Goal: Task Accomplishment & Management: Complete application form

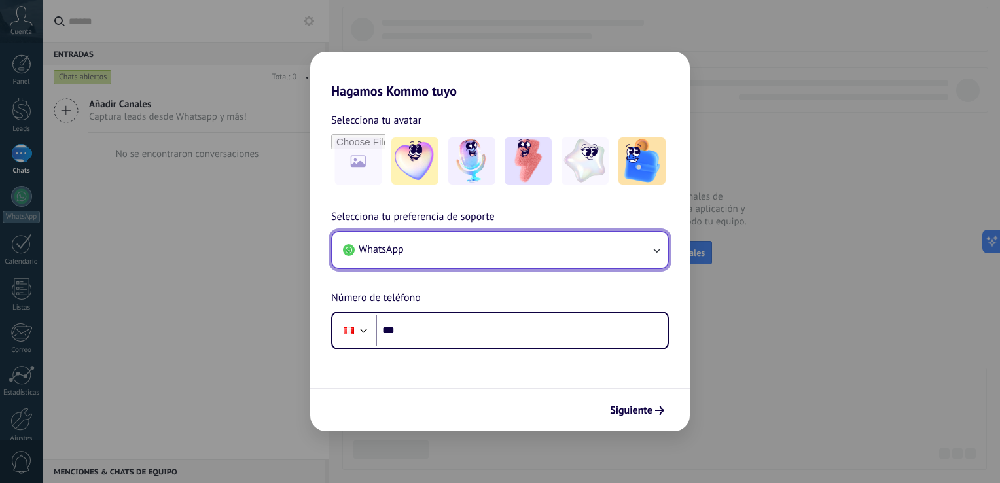
click at [499, 258] on button "WhatsApp" at bounding box center [499, 249] width 335 height 35
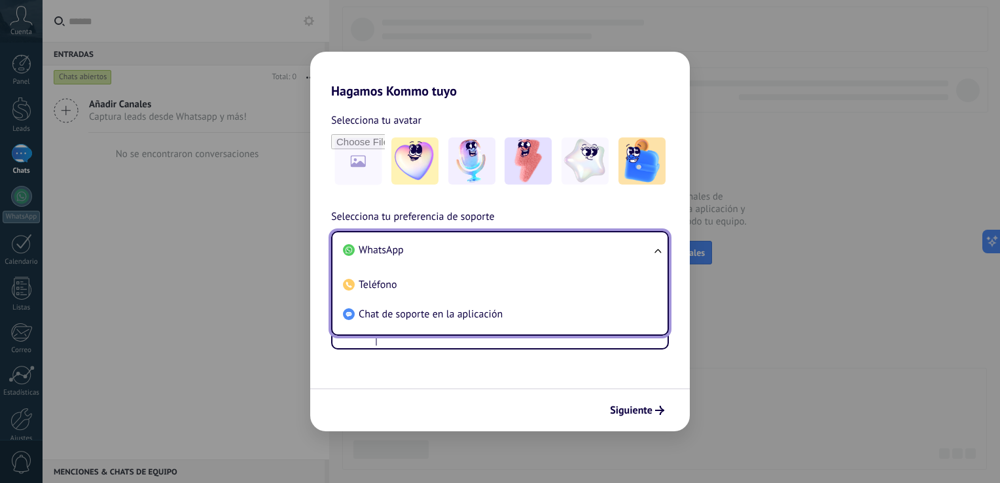
click at [534, 213] on div "Selecciona tu preferencia de soporte WhatsApp WhatsApp Teléfono Chat de soporte…" at bounding box center [499, 279] width 379 height 141
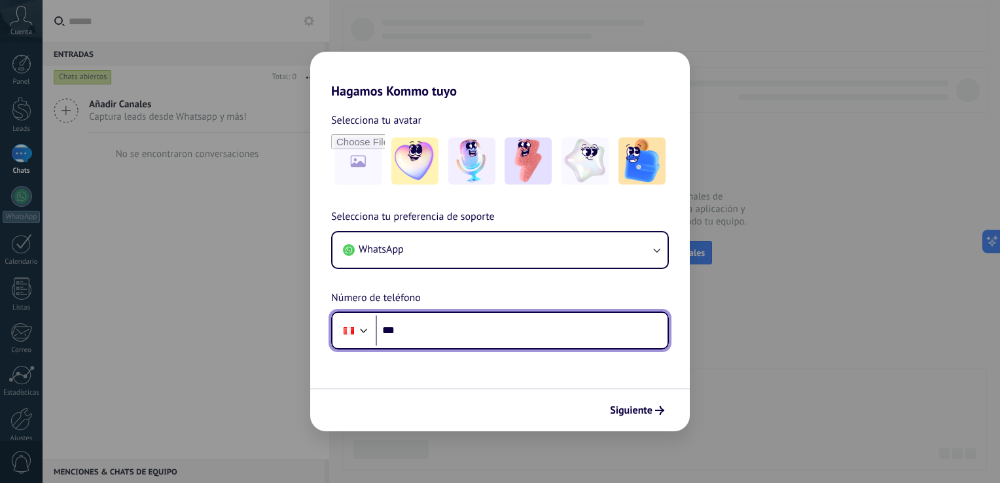
click at [477, 332] on input "***" at bounding box center [522, 330] width 292 height 30
type input "**********"
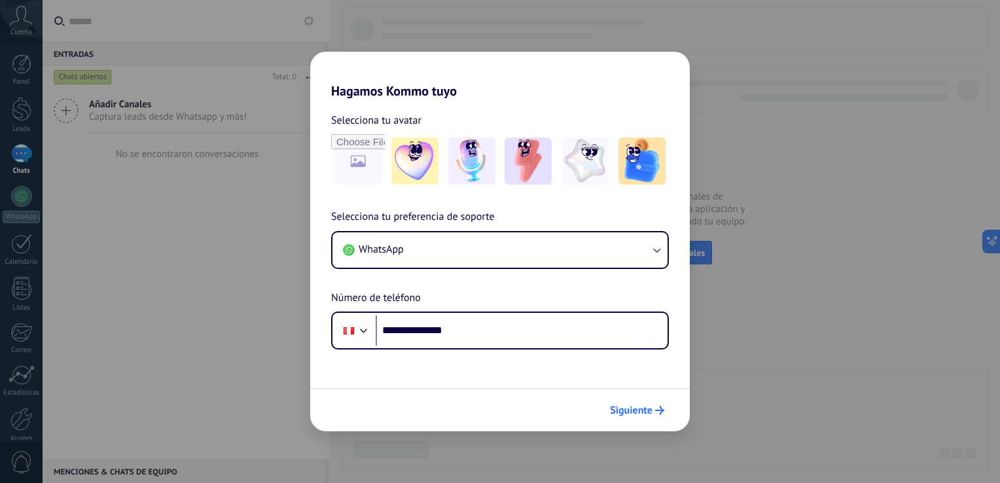
click at [638, 409] on span "Siguiente" at bounding box center [631, 410] width 43 height 9
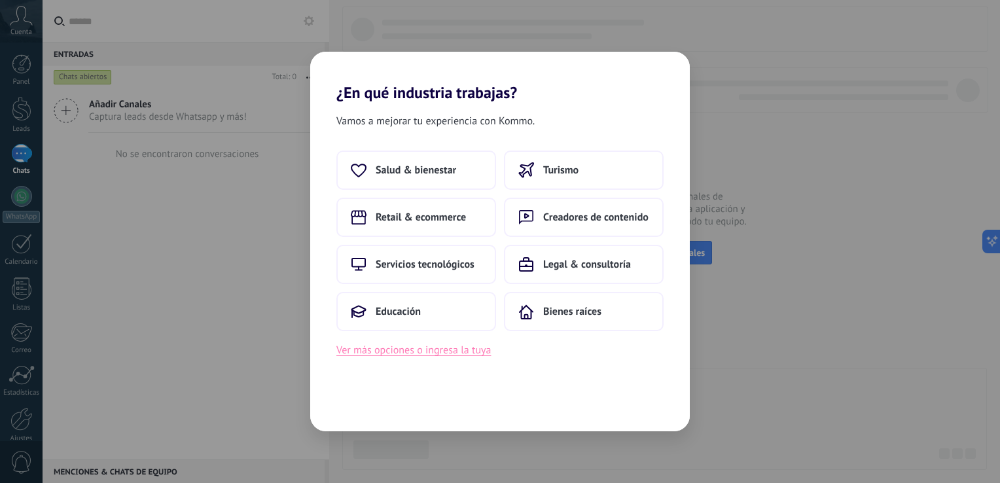
click at [403, 355] on button "Ver más opciones o ingresa la tuya" at bounding box center [413, 350] width 154 height 17
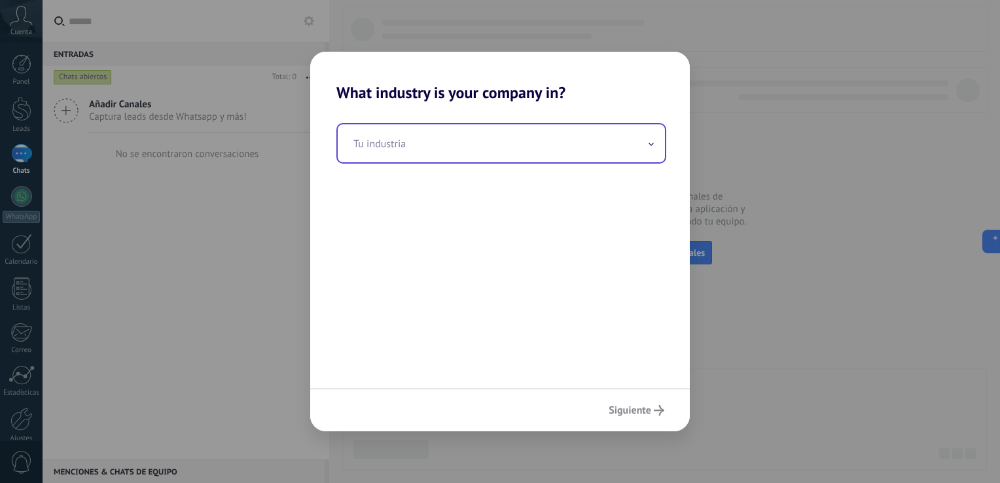
click at [443, 130] on input "text" at bounding box center [501, 143] width 327 height 38
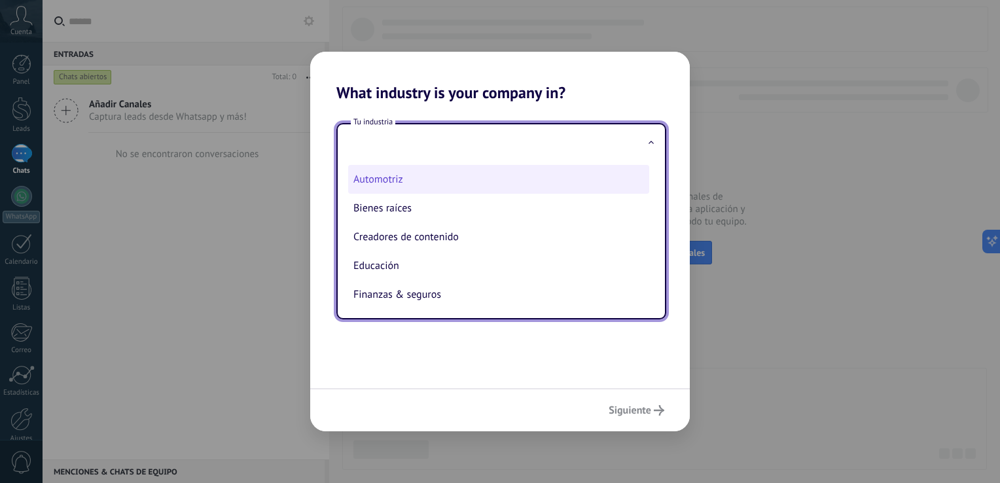
click at [398, 174] on li "Automotriz" at bounding box center [498, 179] width 301 height 29
type input "**********"
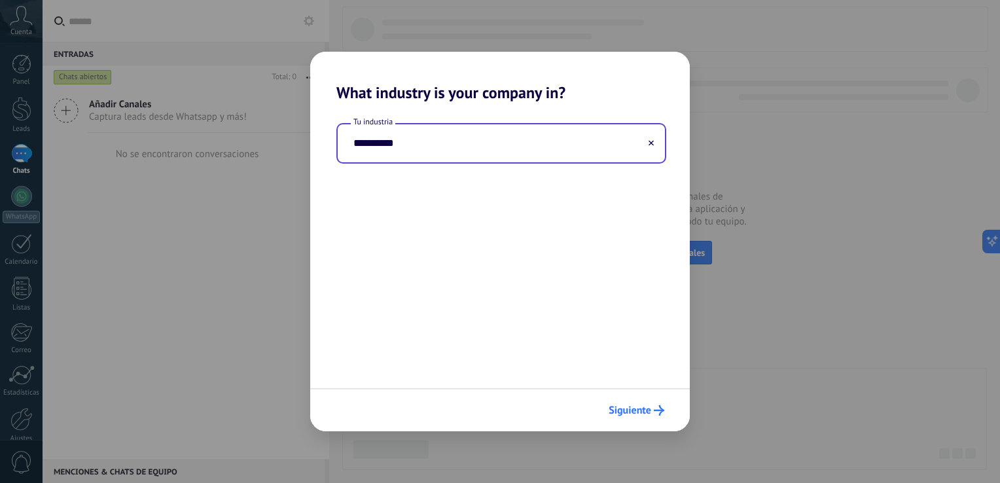
click at [631, 406] on span "Siguiente" at bounding box center [629, 410] width 43 height 9
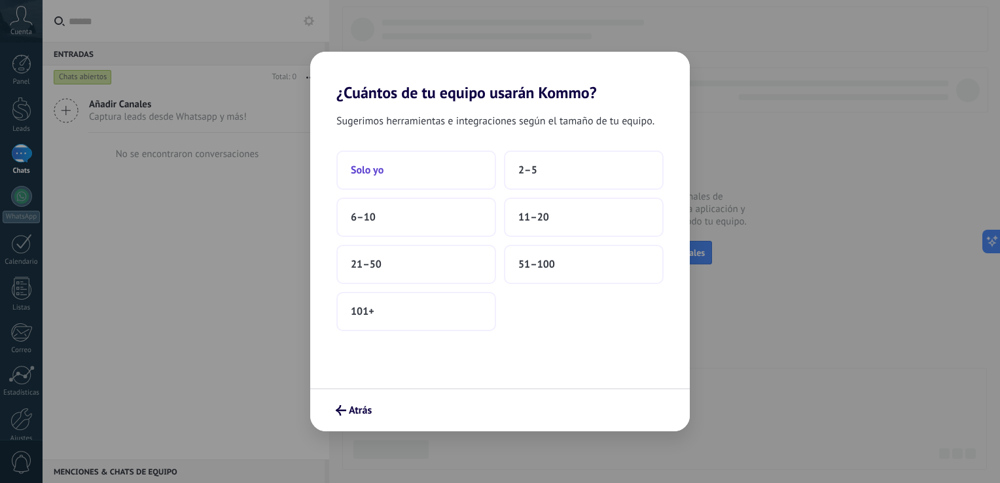
click at [411, 167] on button "Solo yo" at bounding box center [416, 169] width 160 height 39
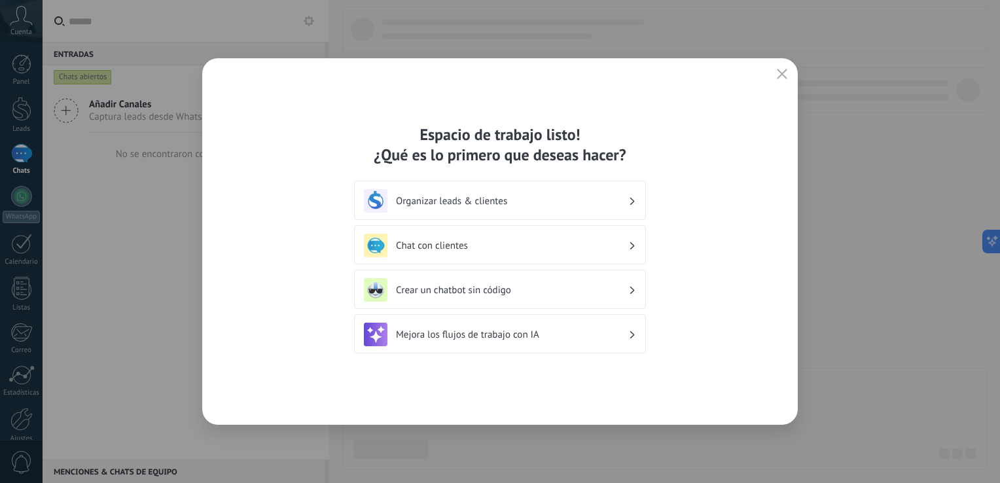
click at [493, 202] on h3 "Organizar leads & clientes" at bounding box center [512, 201] width 232 height 12
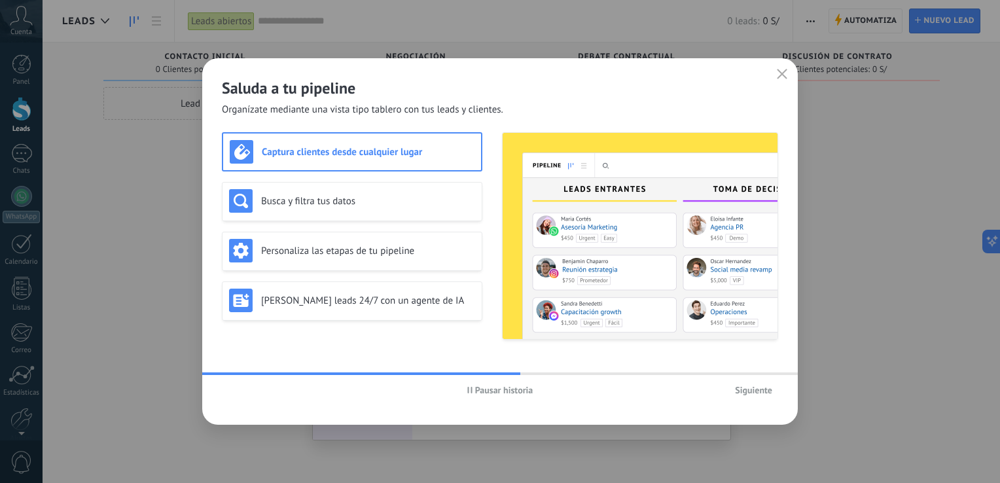
click at [481, 393] on span "Pausar historia" at bounding box center [504, 389] width 58 height 9
click at [372, 149] on h3 "Captura clientes desde cualquier lugar" at bounding box center [368, 152] width 213 height 12
click at [463, 392] on button "Iniciar historia" at bounding box center [500, 390] width 76 height 20
click at [365, 205] on h3 "Busca y filtra tus datos" at bounding box center [368, 201] width 214 height 12
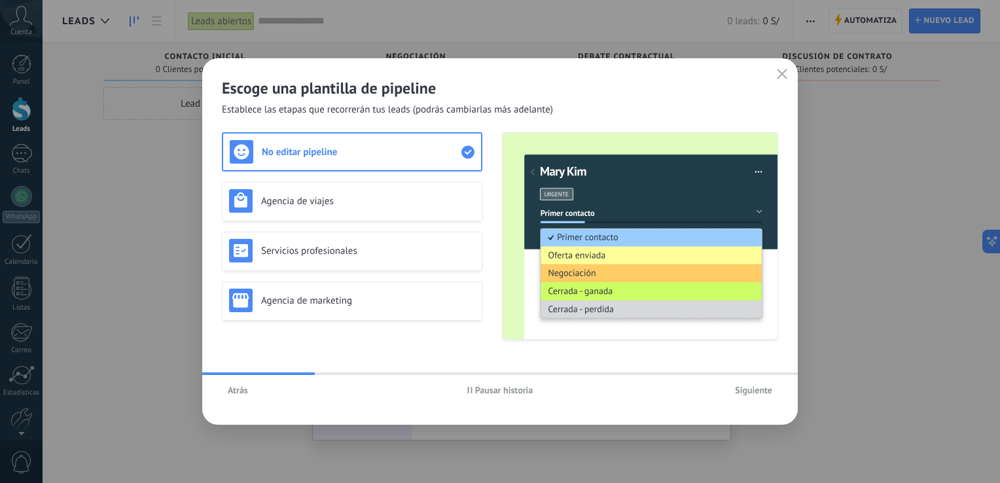
click at [238, 396] on button "Atrás" at bounding box center [238, 390] width 32 height 20
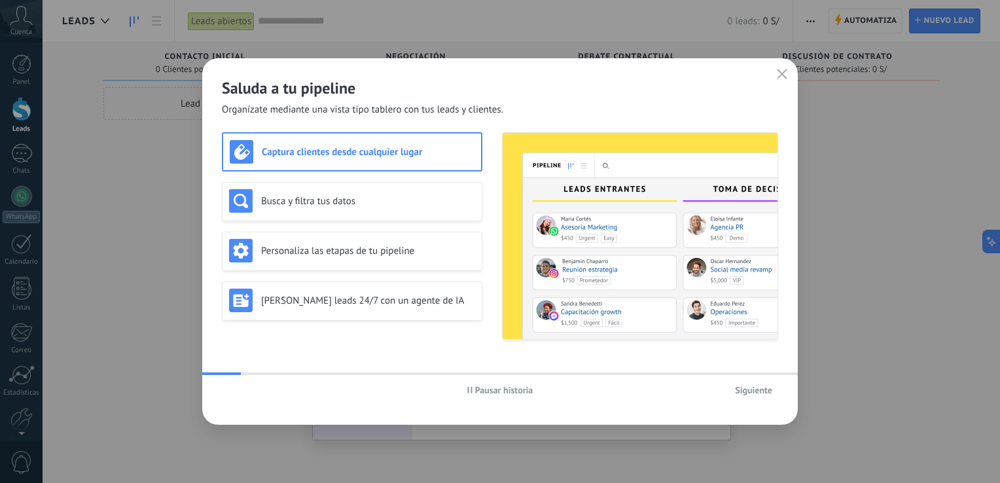
click at [461, 387] on button "Pausar historia" at bounding box center [500, 390] width 78 height 20
click at [306, 189] on div "Busca y filtra tus datos" at bounding box center [352, 201] width 246 height 24
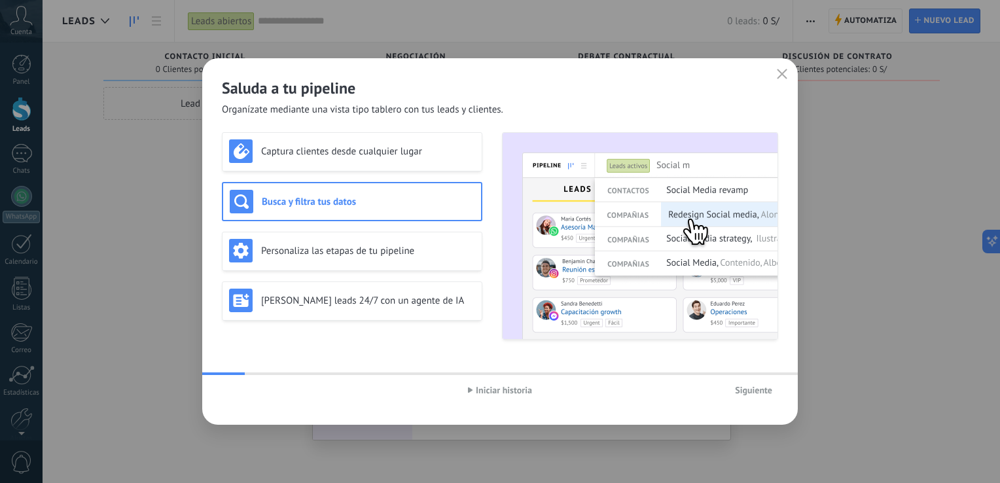
click at [303, 228] on div "Captura clientes desde cualquier lugar Busca y filtra tus datos Personaliza las…" at bounding box center [352, 235] width 260 height 207
click at [304, 239] on div "Personaliza las etapas de tu pipeline" at bounding box center [352, 251] width 246 height 24
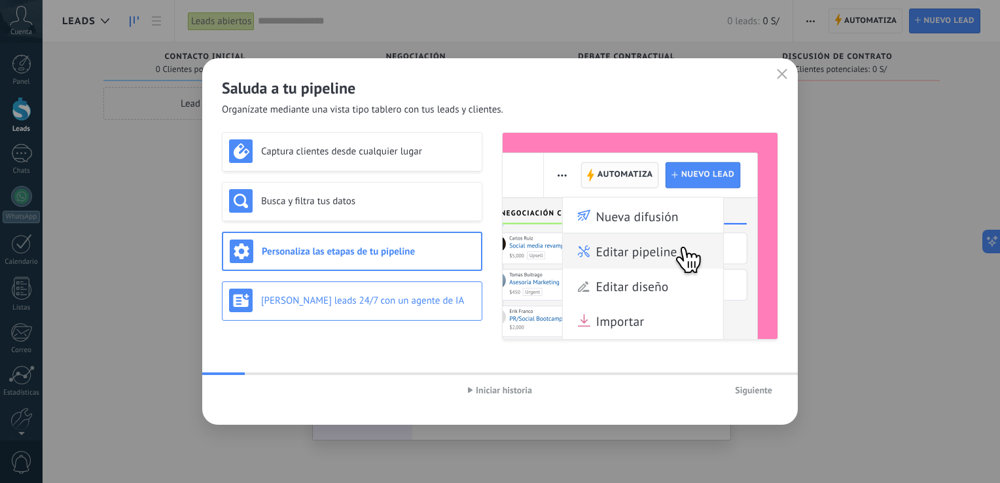
click at [309, 299] on h3 "Genera leads 24/7 con un agente de IA" at bounding box center [368, 300] width 214 height 12
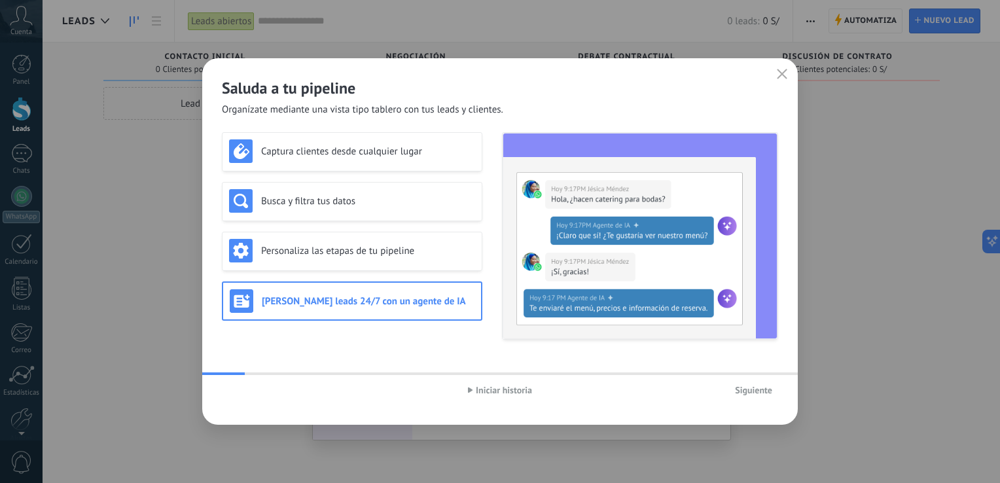
click at [743, 382] on button "Siguiente" at bounding box center [753, 390] width 49 height 20
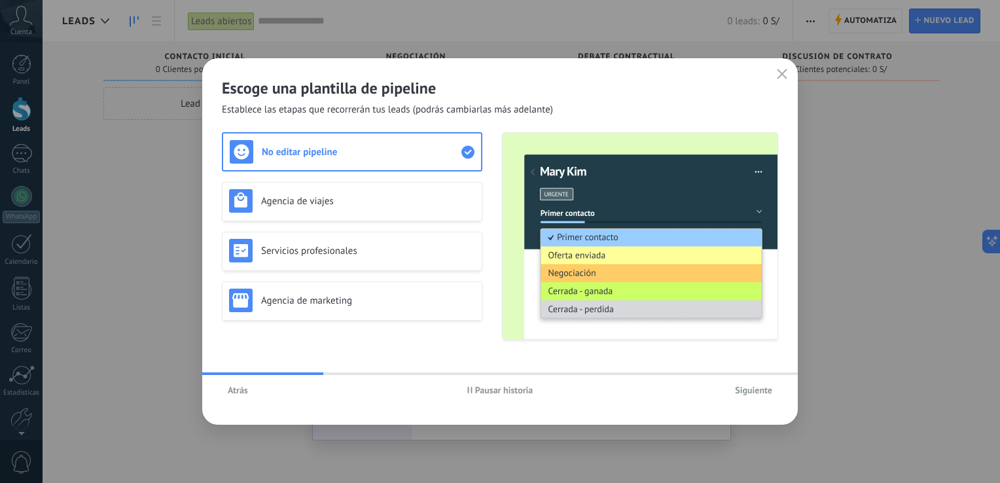
click at [493, 393] on span "Pausar historia" at bounding box center [504, 389] width 58 height 9
click at [370, 190] on div "Agencia de viajes" at bounding box center [352, 201] width 246 height 24
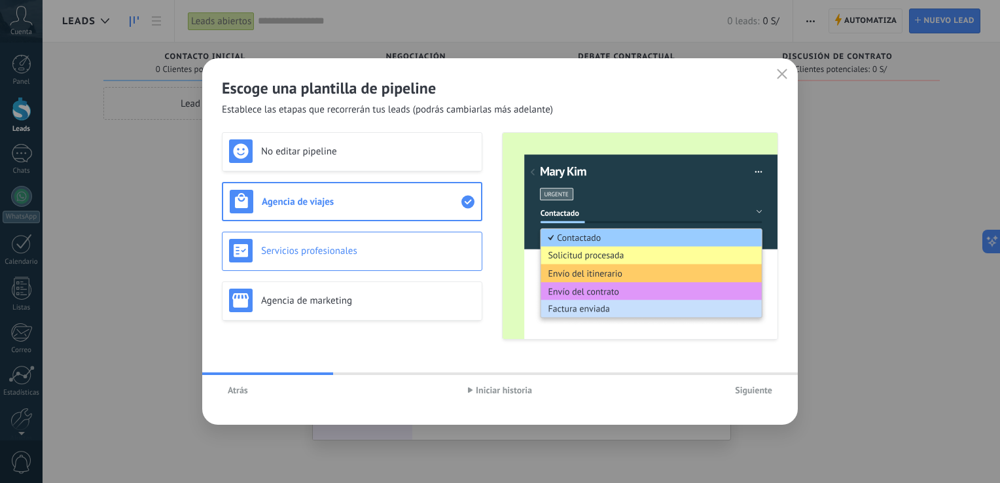
click at [353, 256] on h3 "Servicios profesionales" at bounding box center [368, 251] width 214 height 12
click at [355, 213] on div "Agencia de viajes" at bounding box center [352, 201] width 260 height 39
click at [356, 248] on h3 "Servicios profesionales" at bounding box center [368, 251] width 214 height 12
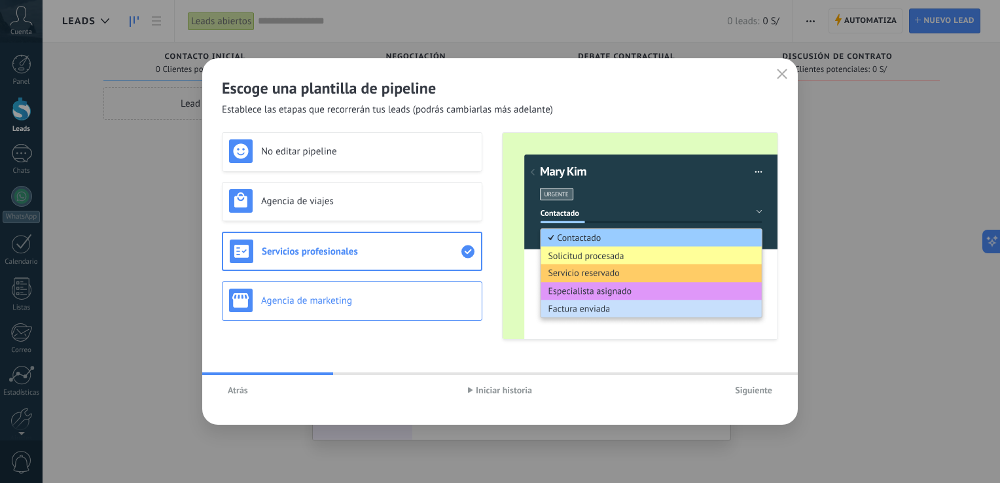
click at [367, 296] on h3 "Agencia de marketing" at bounding box center [368, 300] width 214 height 12
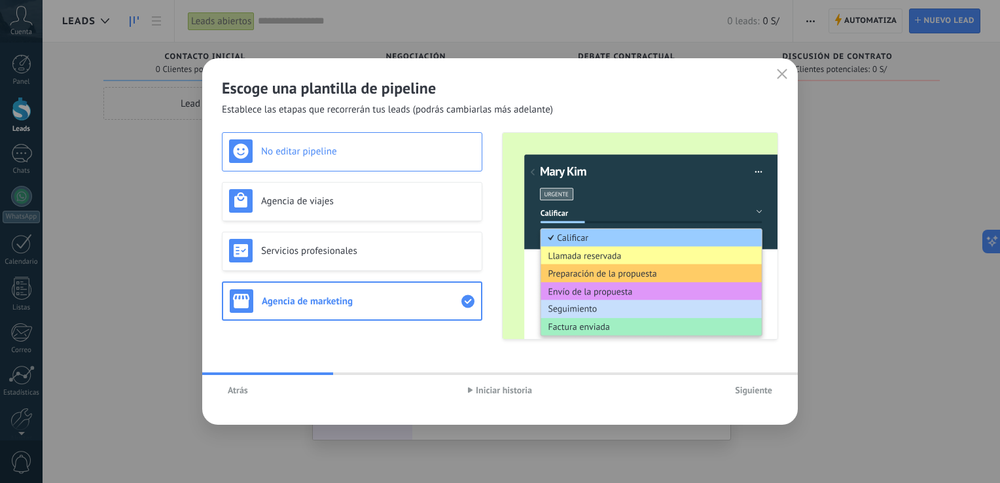
click at [330, 153] on h3 "No editar pipeline" at bounding box center [368, 151] width 214 height 12
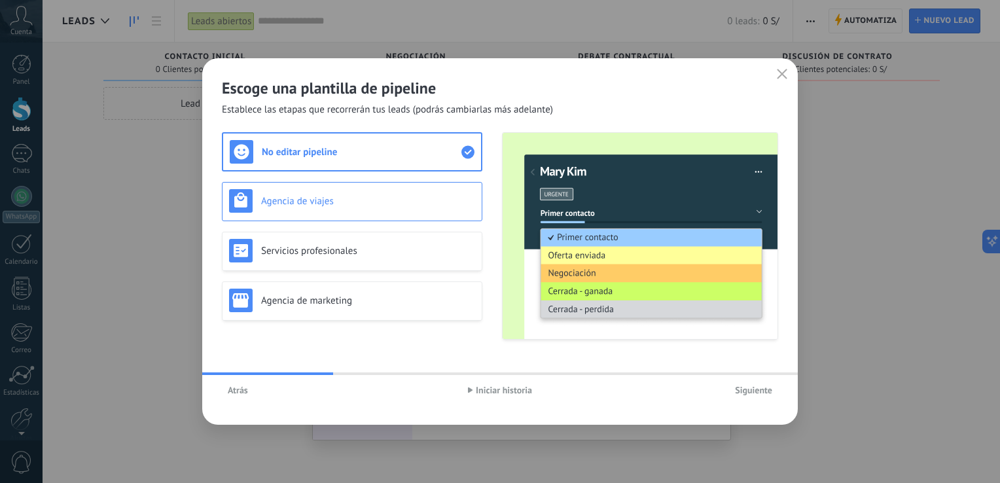
click at [364, 207] on div "Agencia de viajes" at bounding box center [352, 201] width 246 height 24
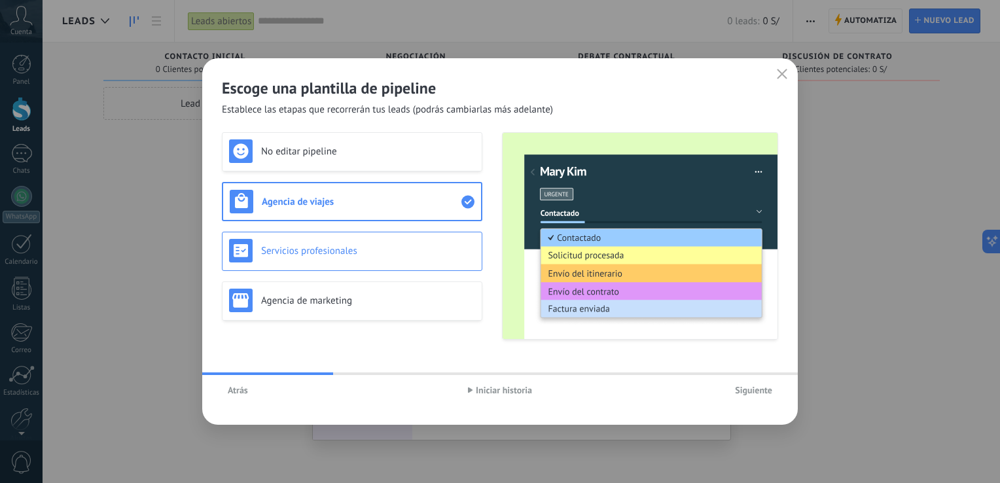
click at [372, 253] on h3 "Servicios profesionales" at bounding box center [368, 251] width 214 height 12
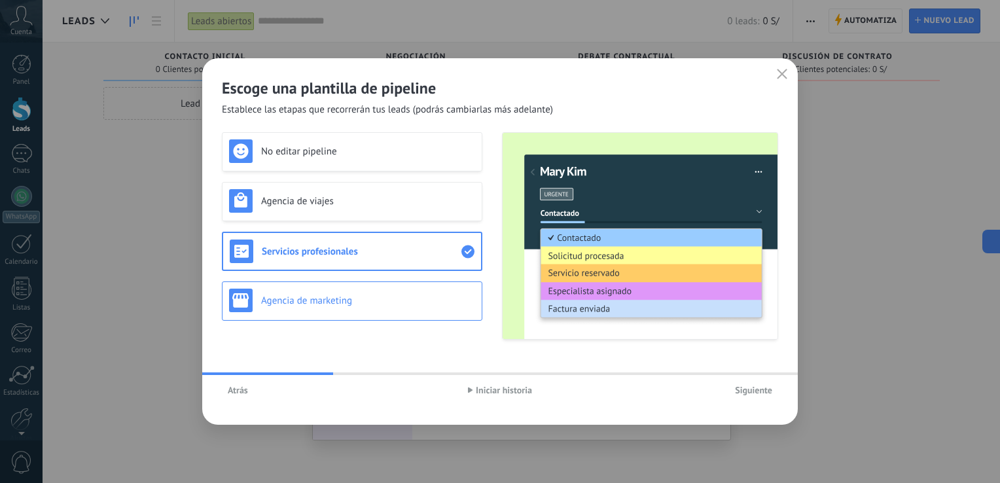
click at [382, 306] on h3 "Agencia de marketing" at bounding box center [368, 300] width 214 height 12
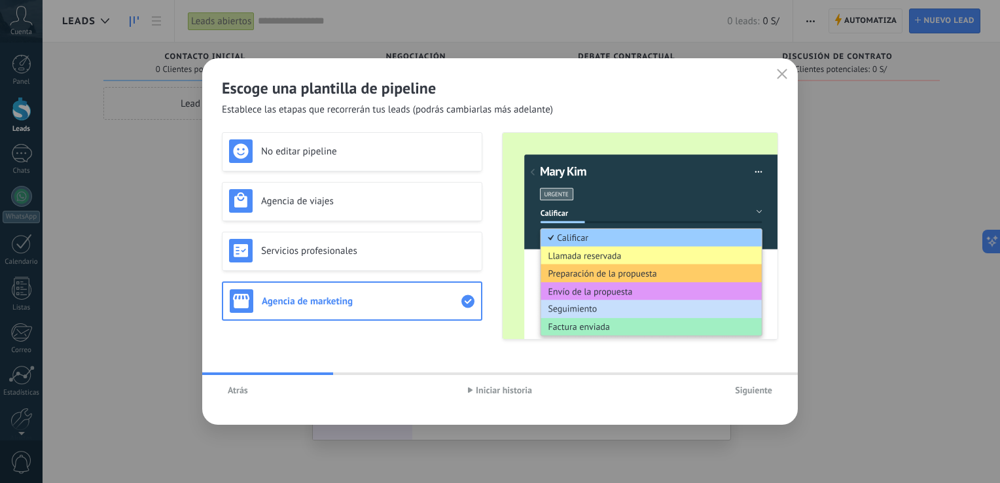
click at [497, 390] on span "Iniciar historia" at bounding box center [504, 389] width 56 height 9
click at [751, 391] on span "Siguiente" at bounding box center [753, 389] width 37 height 9
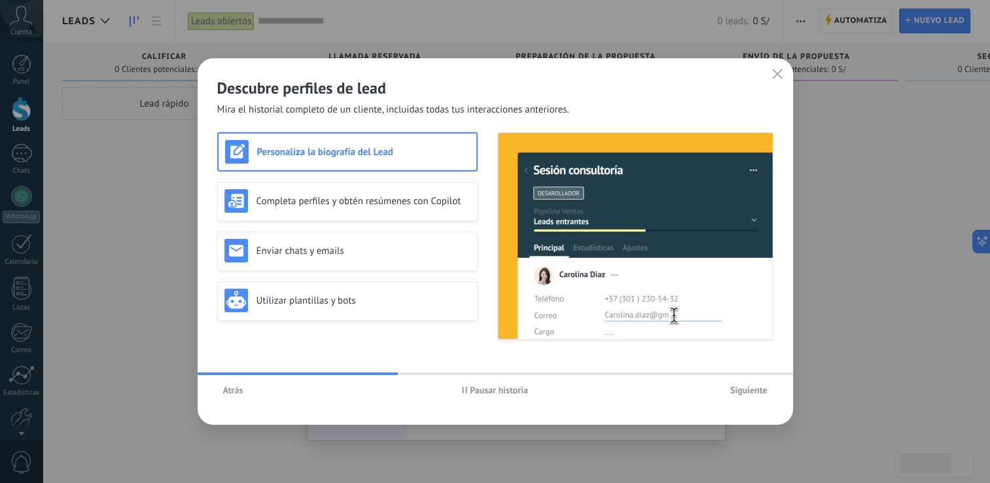
click at [470, 393] on span "Pausar historia" at bounding box center [499, 389] width 58 height 9
click at [345, 205] on h3 "Completa perfiles y obtén resúmenes con Copilot" at bounding box center [363, 201] width 214 height 12
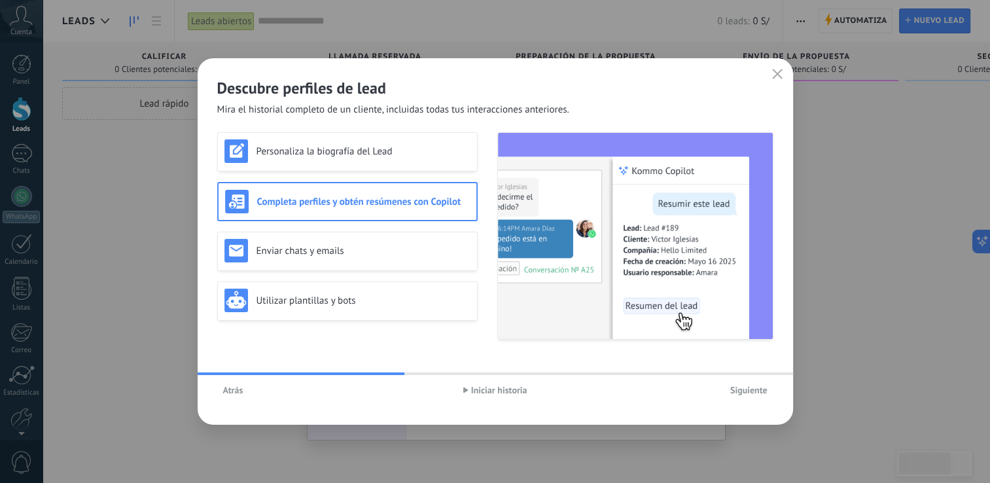
click at [466, 395] on button "Iniciar historia" at bounding box center [495, 390] width 76 height 20
click at [386, 248] on h3 "Enviar chats y emails" at bounding box center [363, 251] width 214 height 12
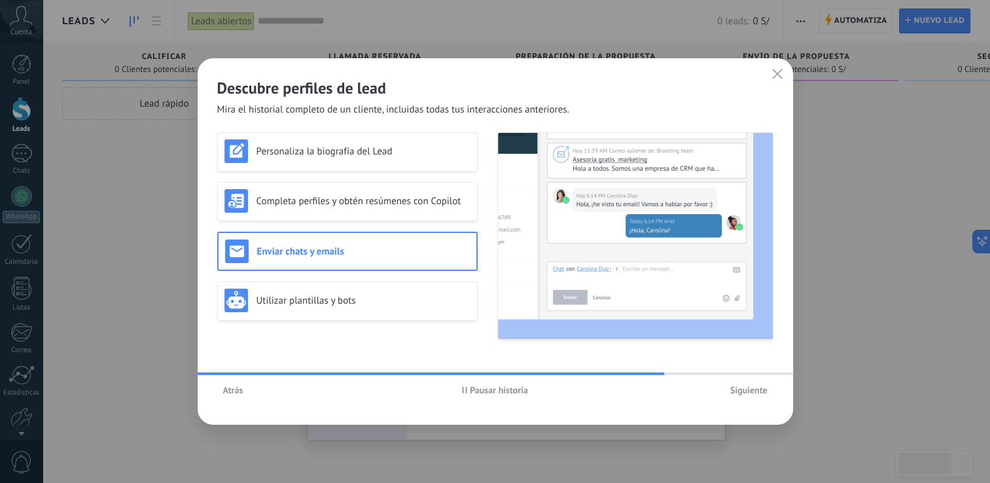
click at [470, 395] on span "Pausar historia" at bounding box center [499, 389] width 58 height 9
click at [341, 297] on h3 "Utilizar plantillas y bots" at bounding box center [363, 300] width 214 height 12
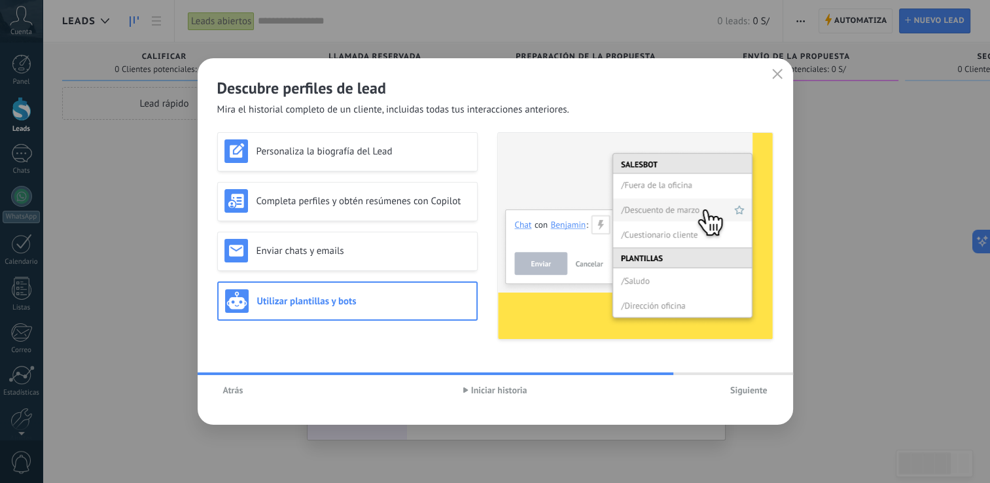
click at [493, 391] on span "Iniciar historia" at bounding box center [499, 389] width 56 height 9
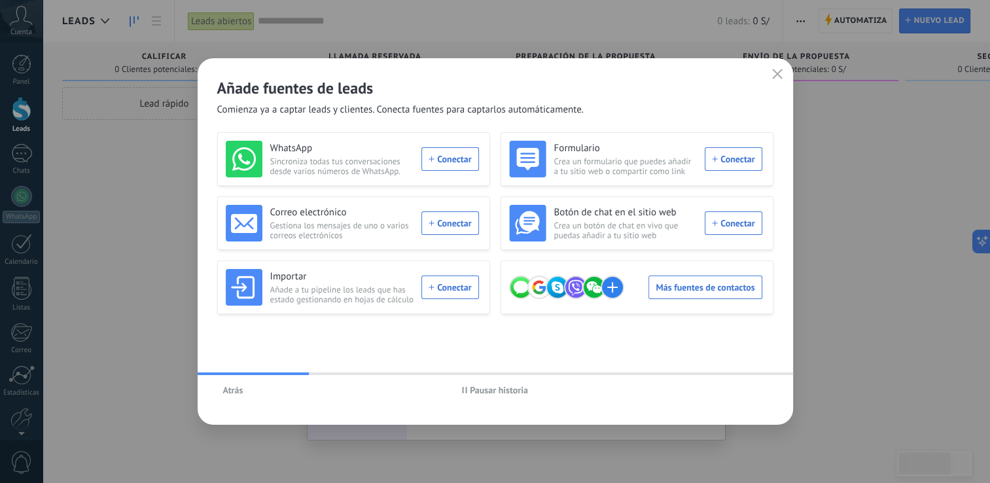
click at [475, 386] on span "Pausar historia" at bounding box center [499, 389] width 58 height 9
click at [438, 158] on div "WhatsApp Sincroniza todas tus conversaciones desde varios números de WhatsApp. …" at bounding box center [352, 159] width 253 height 37
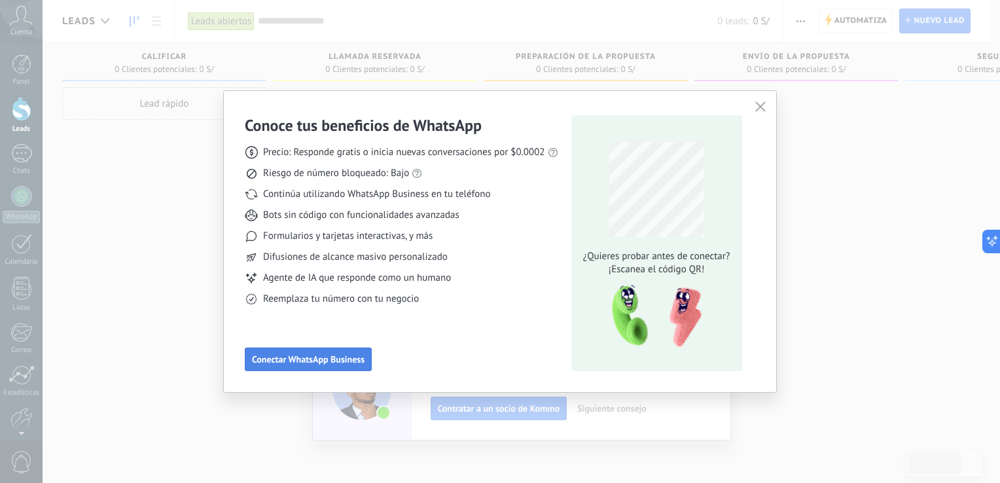
click at [303, 362] on span "Conectar WhatsApp Business" at bounding box center [308, 359] width 113 height 9
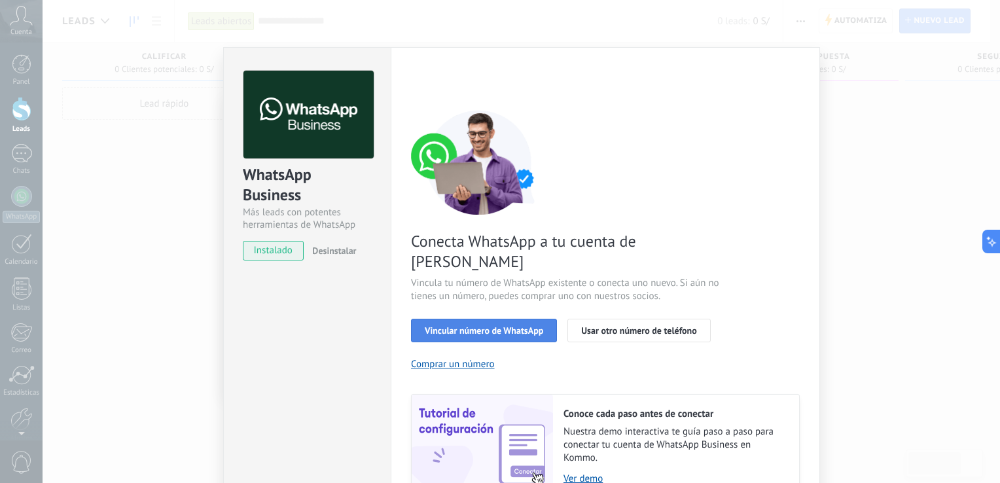
click at [438, 326] on span "Vincular número de WhatsApp" at bounding box center [484, 330] width 118 height 9
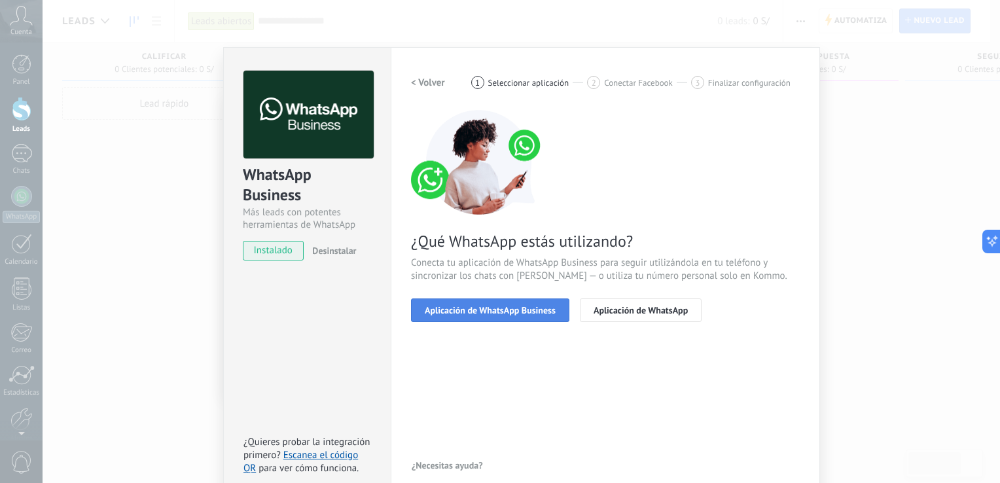
click at [519, 317] on button "Aplicación de WhatsApp Business" at bounding box center [490, 310] width 158 height 24
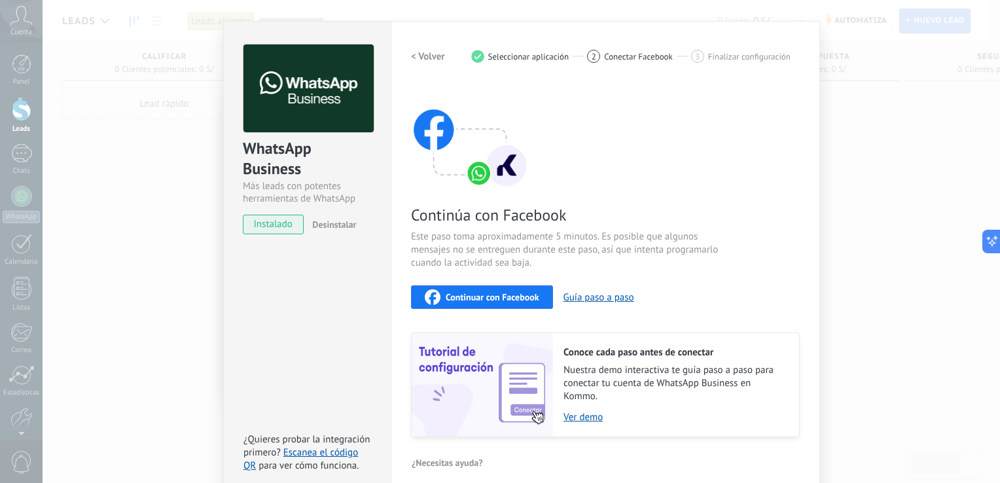
scroll to position [26, 0]
click at [480, 306] on button "Continuar con Facebook" at bounding box center [482, 298] width 142 height 24
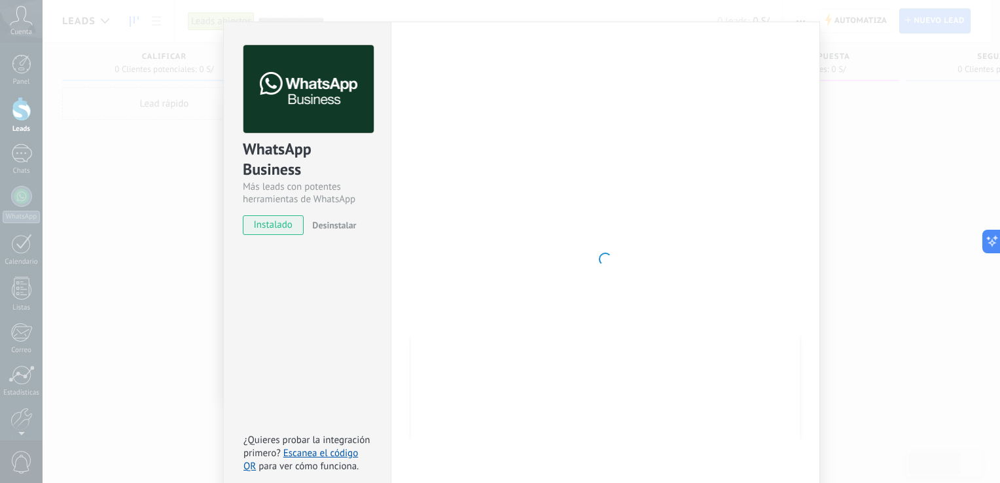
click at [280, 228] on span "instalado" at bounding box center [273, 225] width 60 height 20
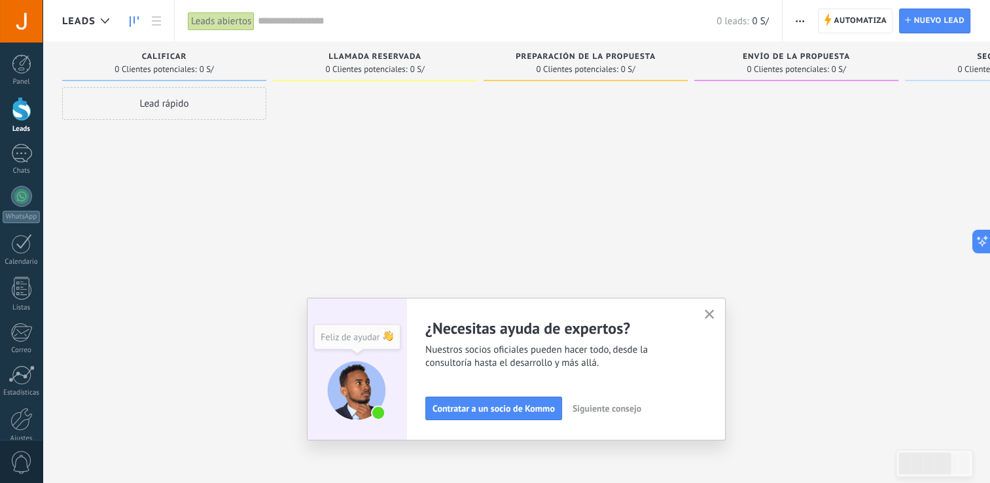
click at [712, 312] on icon "button" at bounding box center [710, 314] width 10 height 10
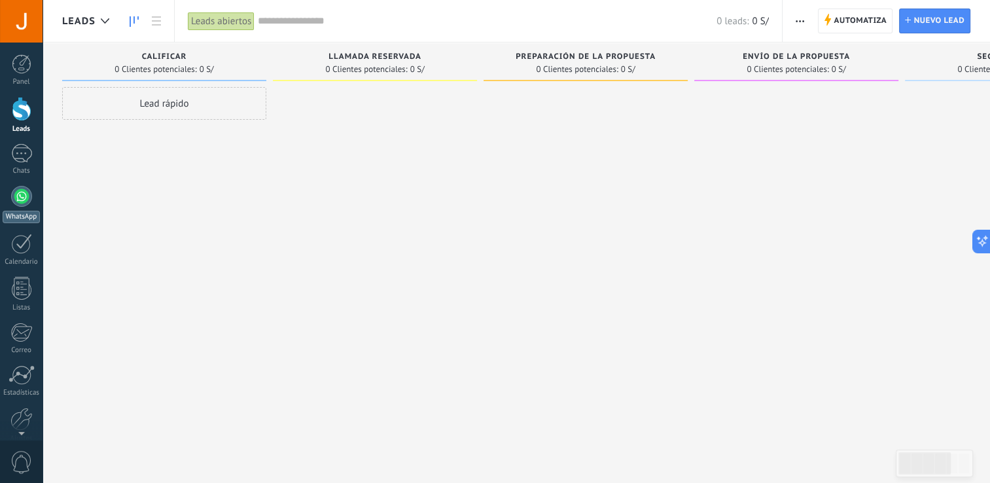
click at [18, 192] on div at bounding box center [21, 196] width 21 height 21
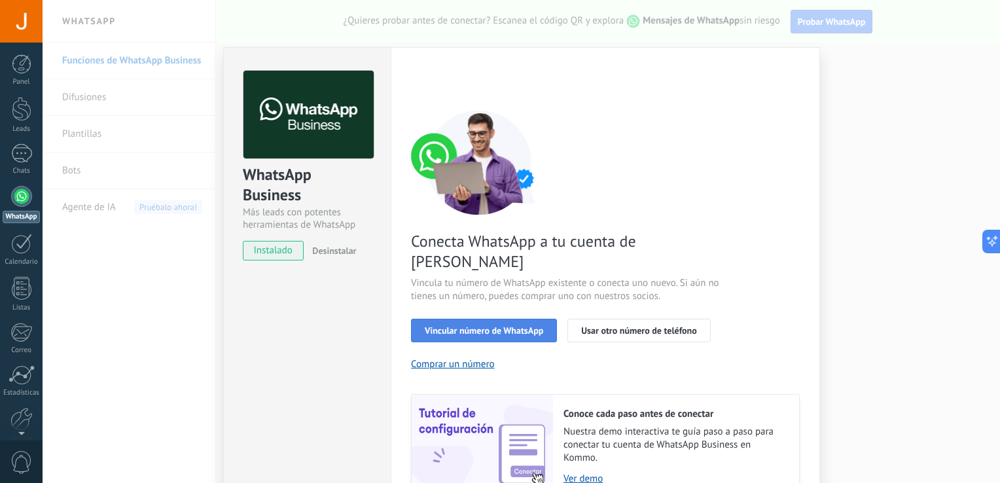
click at [497, 319] on button "Vincular número de WhatsApp" at bounding box center [484, 331] width 146 height 24
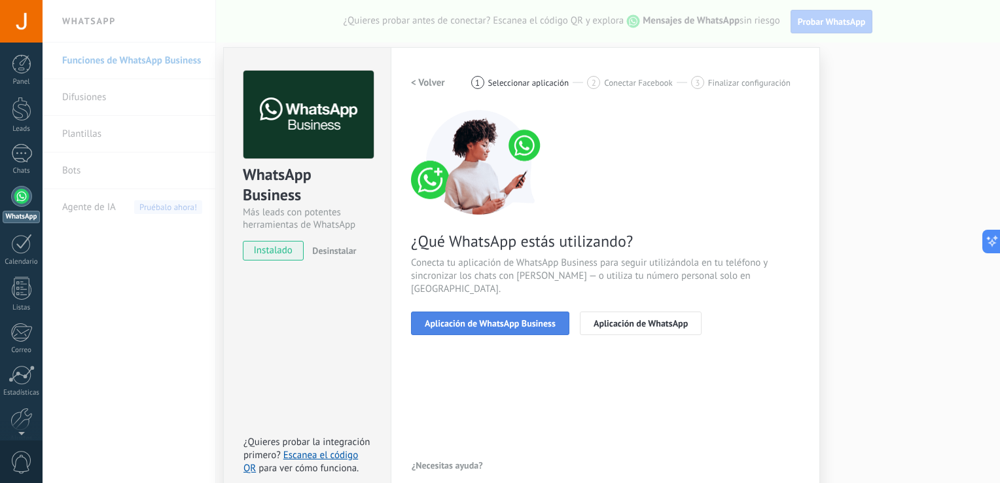
click at [487, 319] on span "Aplicación de WhatsApp Business" at bounding box center [490, 323] width 131 height 9
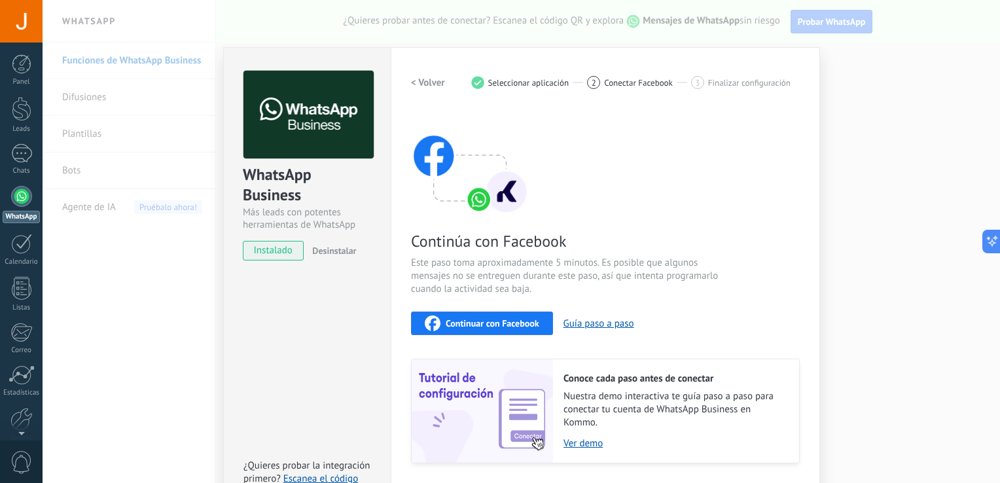
click at [489, 328] on div "Continuar con Facebook" at bounding box center [482, 323] width 114 height 16
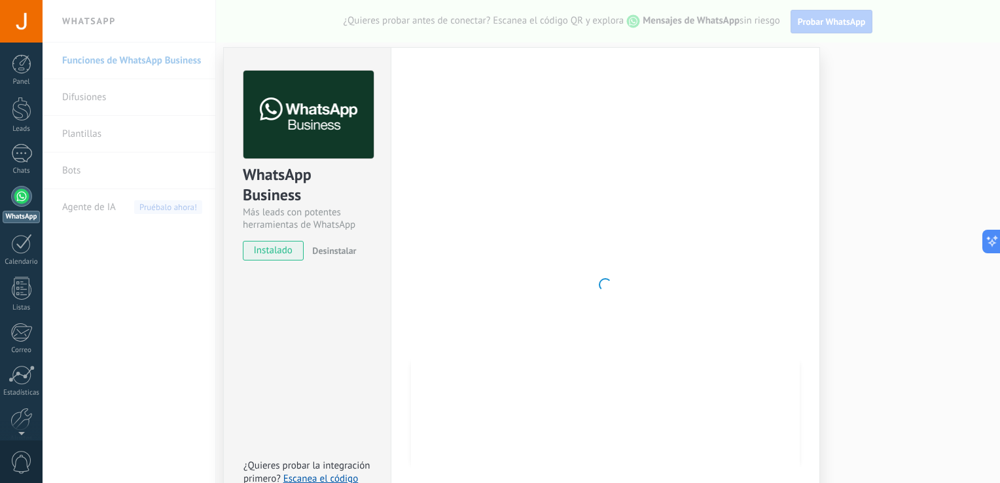
click at [578, 77] on div at bounding box center [605, 285] width 389 height 428
click at [287, 251] on span "instalado" at bounding box center [273, 251] width 60 height 20
click at [125, 113] on div "WhatsApp Business Más leads con potentes herramientas de WhatsApp instalado Des…" at bounding box center [521, 241] width 957 height 483
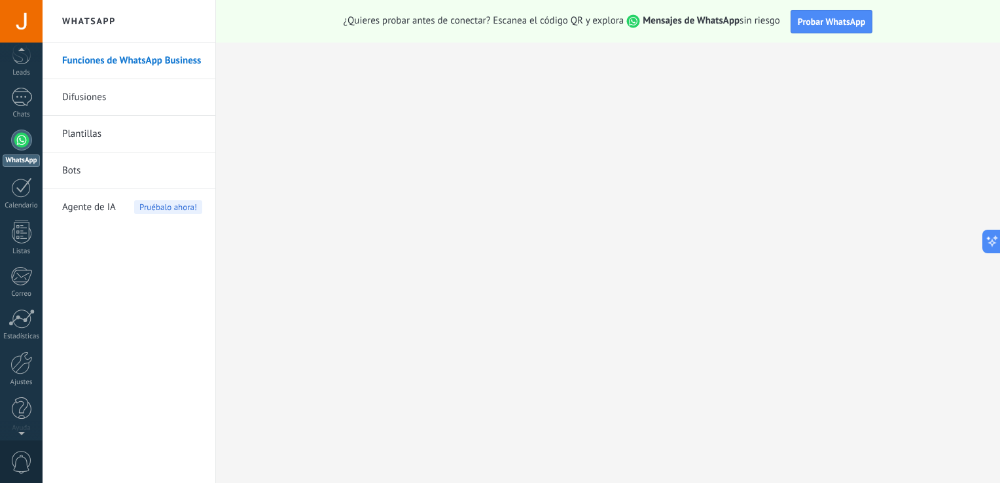
click at [14, 423] on div at bounding box center [21, 431] width 43 height 20
click at [23, 360] on div at bounding box center [21, 358] width 22 height 23
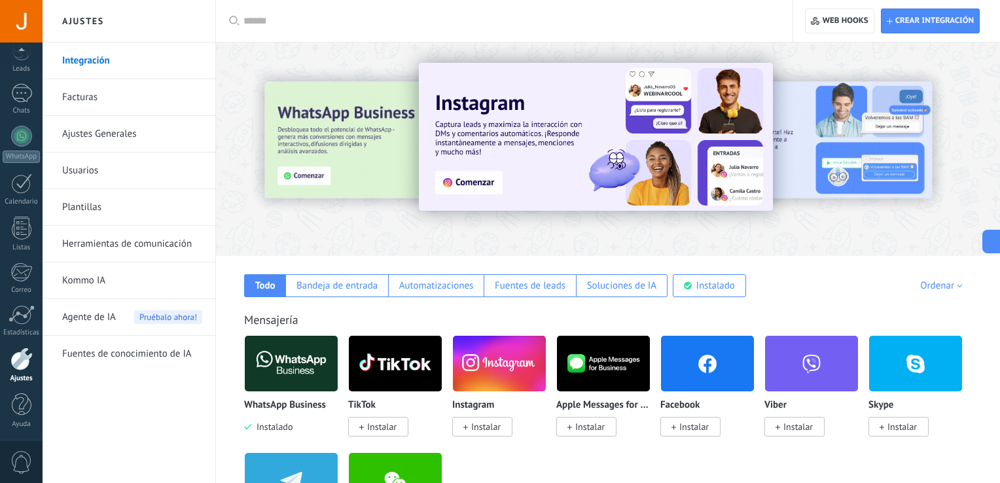
click at [109, 129] on link "Ajustes Generales" at bounding box center [132, 134] width 140 height 37
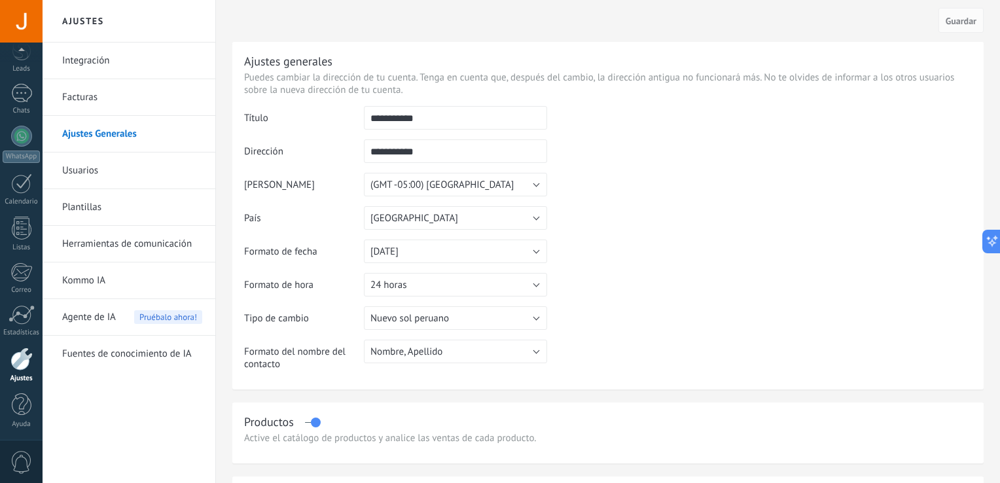
click at [118, 63] on link "Integración" at bounding box center [132, 61] width 140 height 37
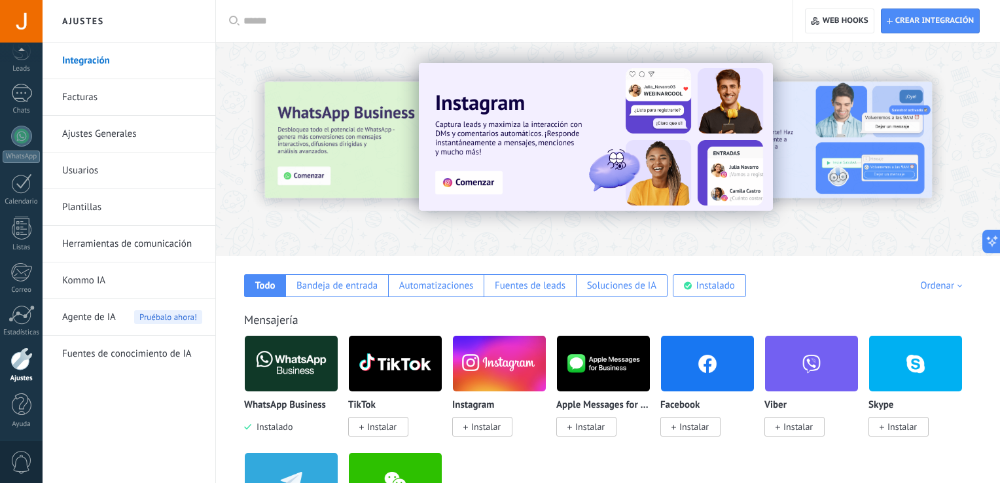
click at [474, 429] on span "Instalar" at bounding box center [485, 427] width 29 height 12
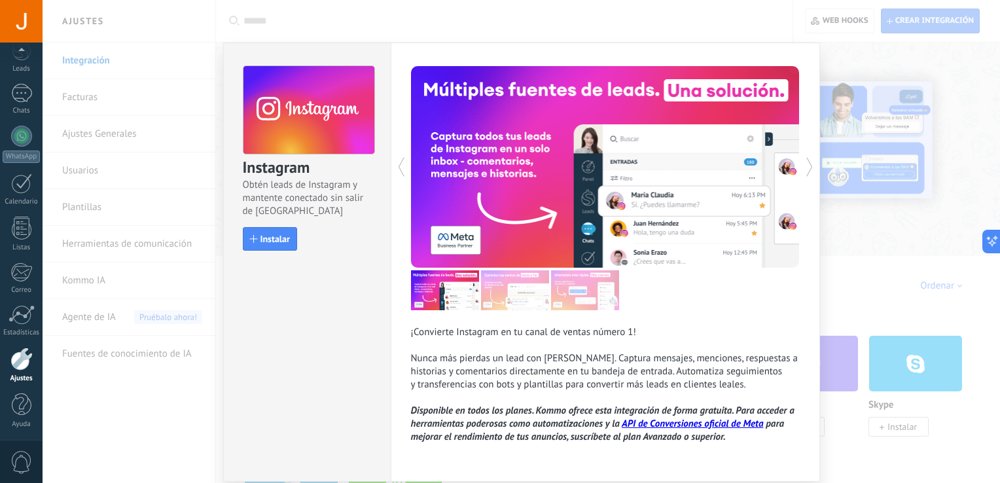
scroll to position [47, 0]
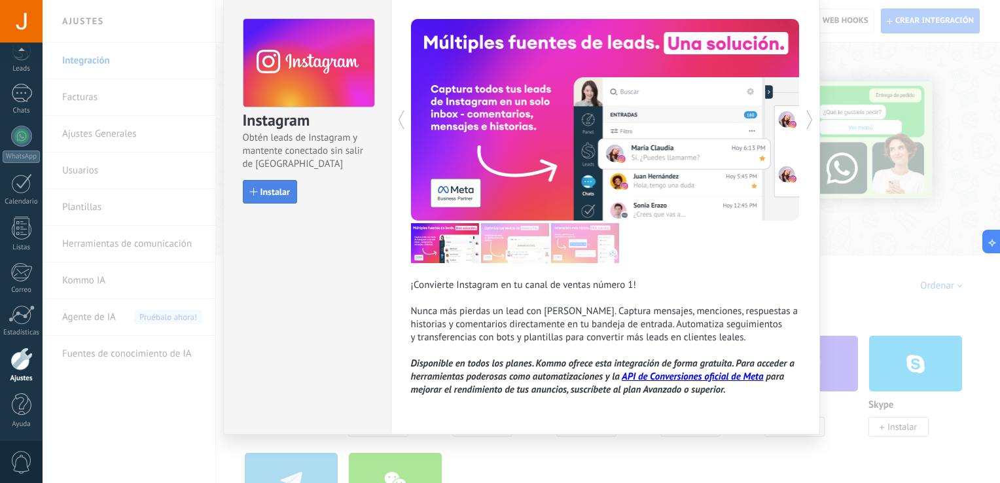
click at [281, 187] on span "Instalar" at bounding box center [274, 191] width 29 height 9
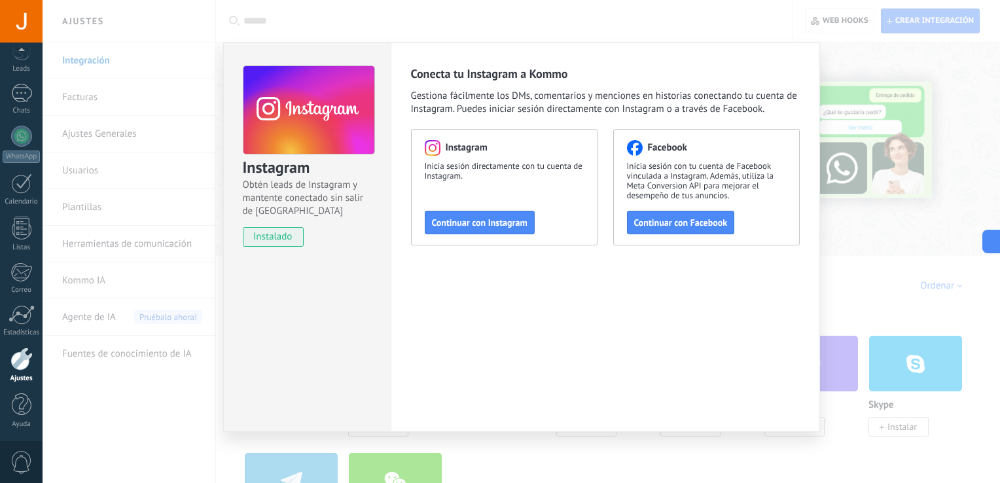
scroll to position [0, 0]
click at [654, 219] on span "Continuar con Facebook" at bounding box center [681, 222] width 94 height 9
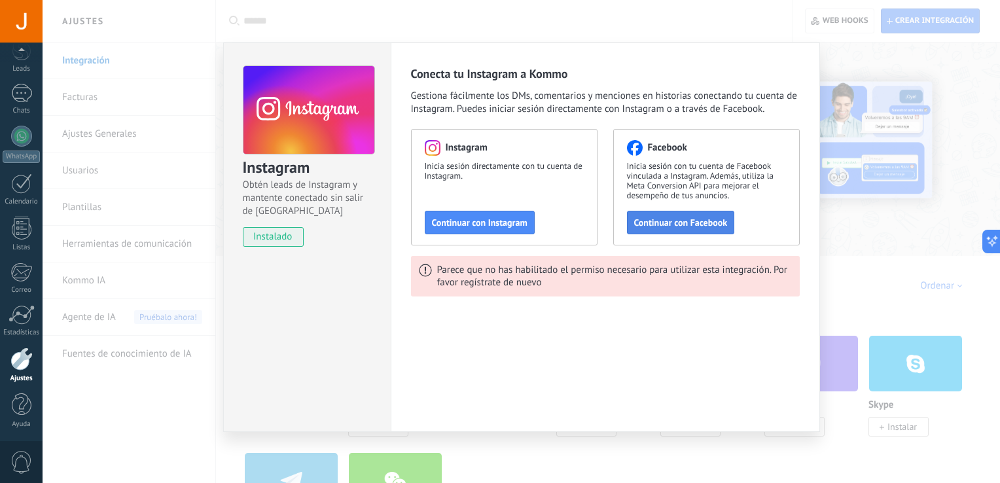
click at [680, 215] on button "Continuar con Facebook" at bounding box center [681, 223] width 108 height 24
click at [16, 366] on div at bounding box center [21, 358] width 22 height 23
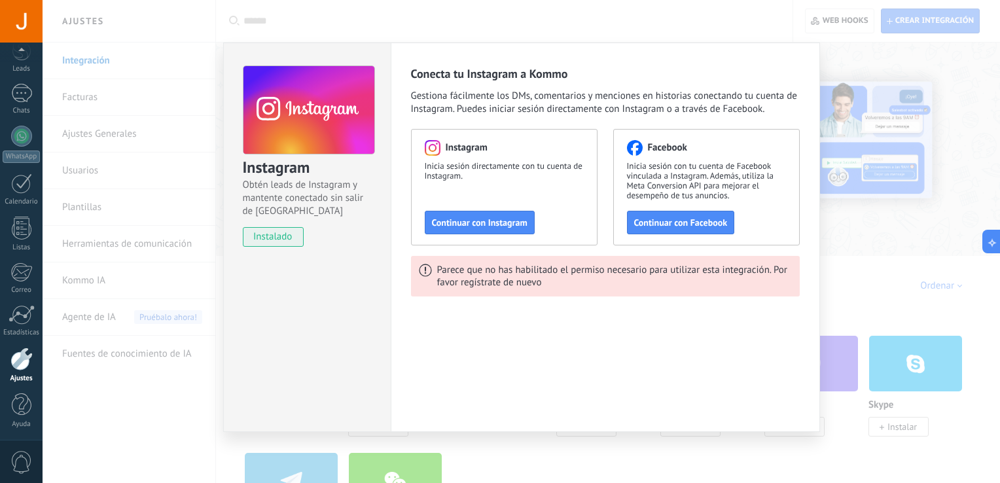
click at [695, 281] on div "Parece que no has habilitado el permiso necesario para utilizar esta integració…" at bounding box center [614, 276] width 355 height 25
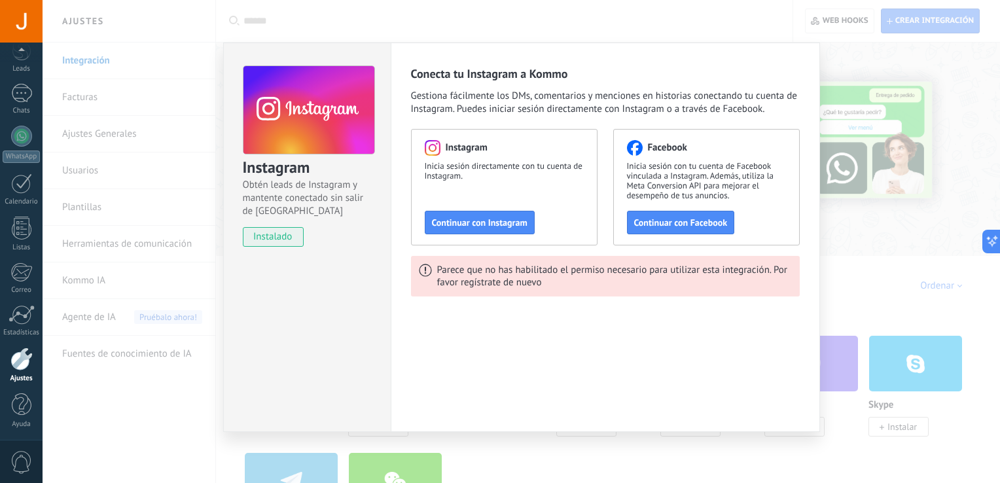
click at [536, 268] on div "Parece que no has habilitado el permiso necesario para utilizar esta integració…" at bounding box center [614, 276] width 355 height 25
click at [262, 233] on span "instalado" at bounding box center [273, 237] width 60 height 20
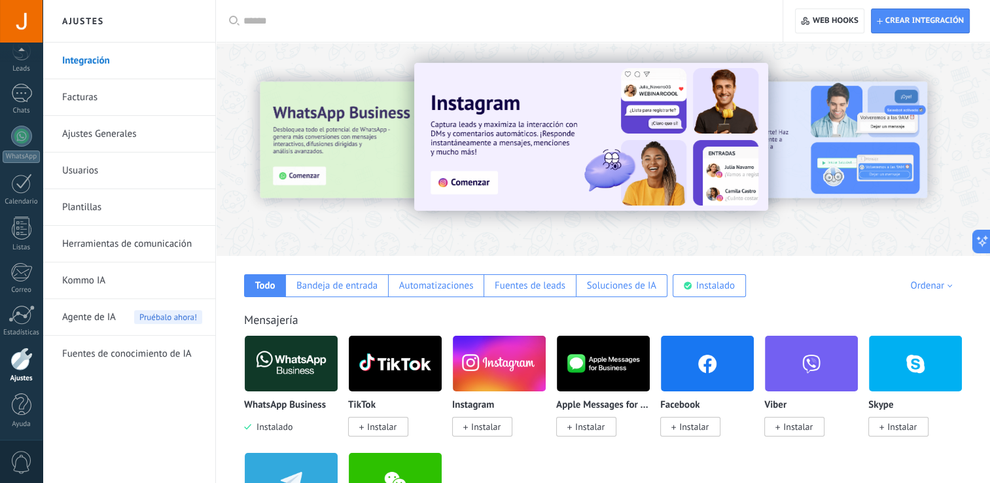
scroll to position [23, 0]
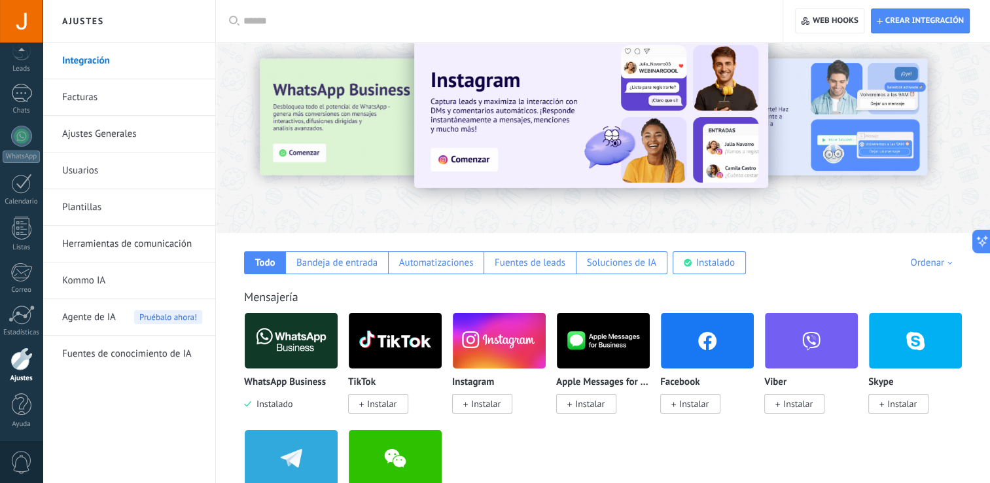
click at [94, 123] on link "Ajustes Generales" at bounding box center [132, 134] width 140 height 37
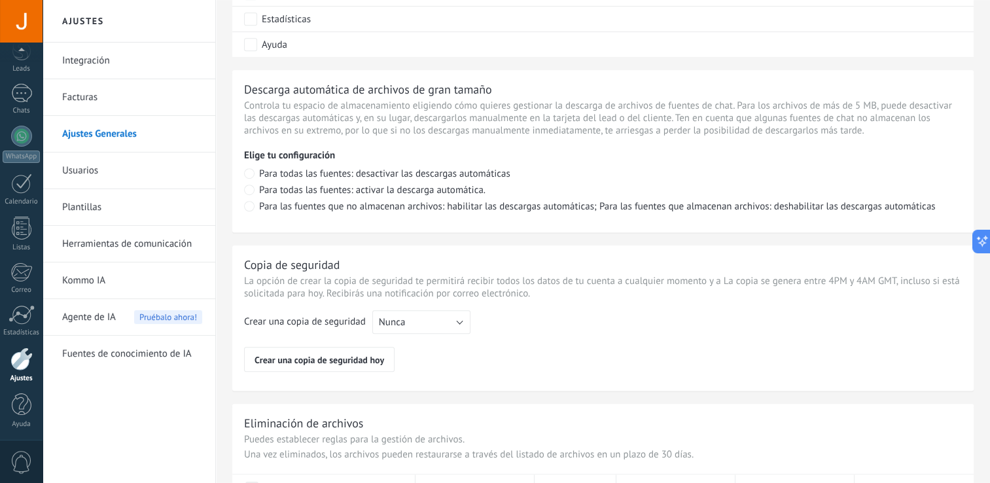
scroll to position [879, 0]
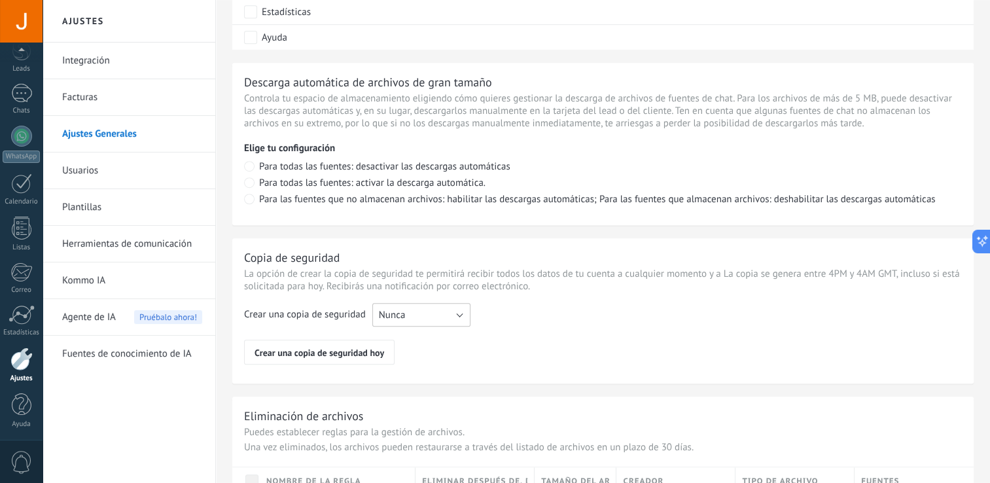
click at [438, 326] on button "Nunca" at bounding box center [421, 315] width 98 height 24
click at [432, 343] on span "Cada semana" at bounding box center [414, 337] width 101 height 12
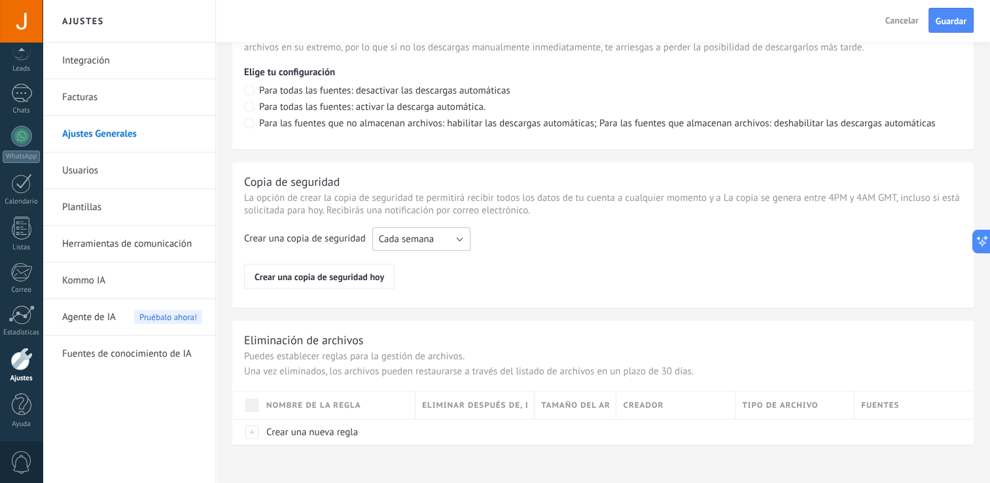
scroll to position [960, 0]
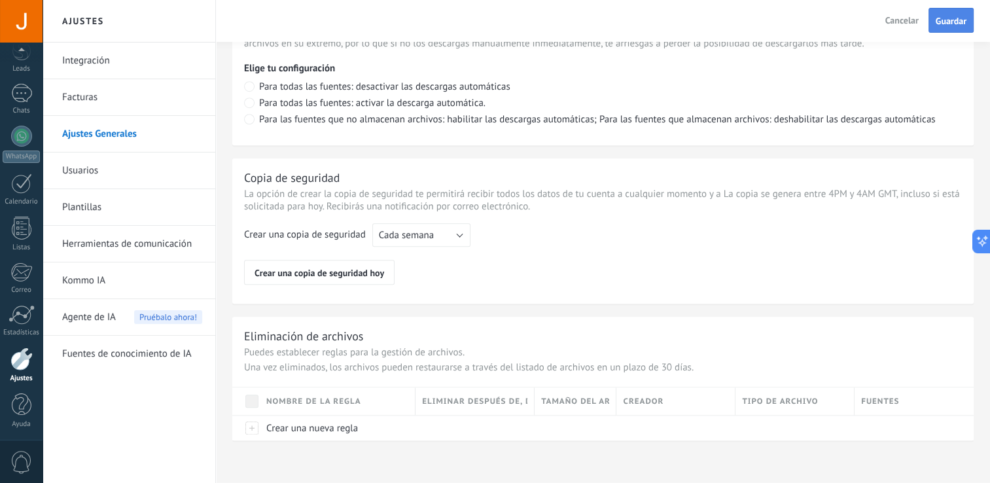
click at [941, 26] on span "Guardar" at bounding box center [951, 20] width 31 height 9
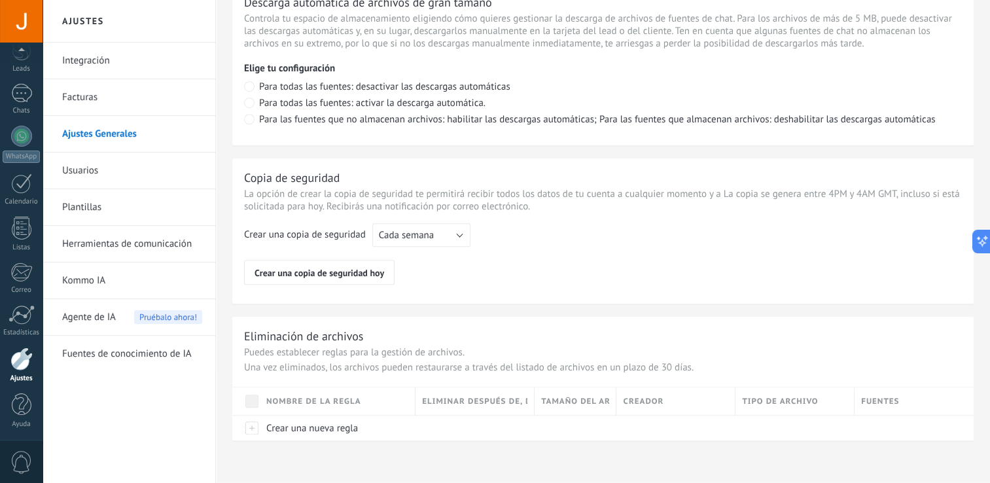
click at [161, 177] on link "Usuarios" at bounding box center [132, 170] width 140 height 37
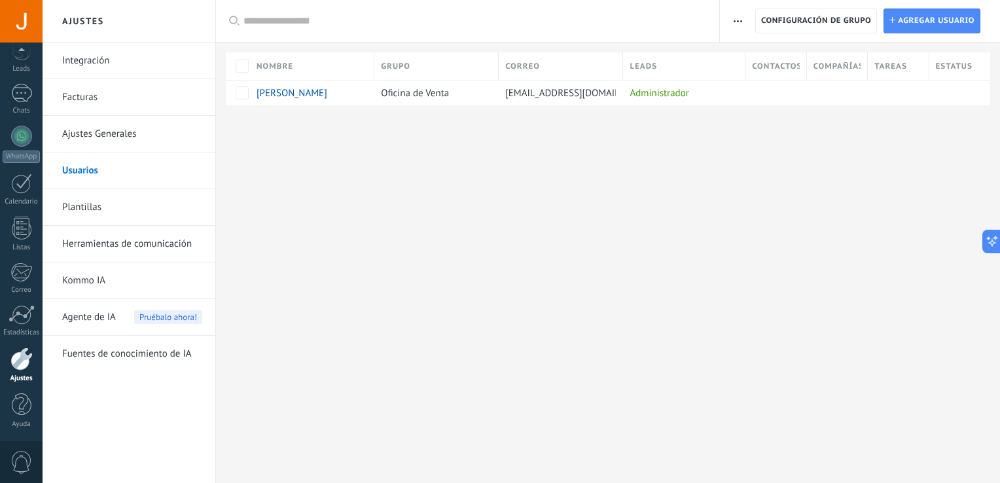
click at [118, 65] on link "Integración" at bounding box center [132, 61] width 140 height 37
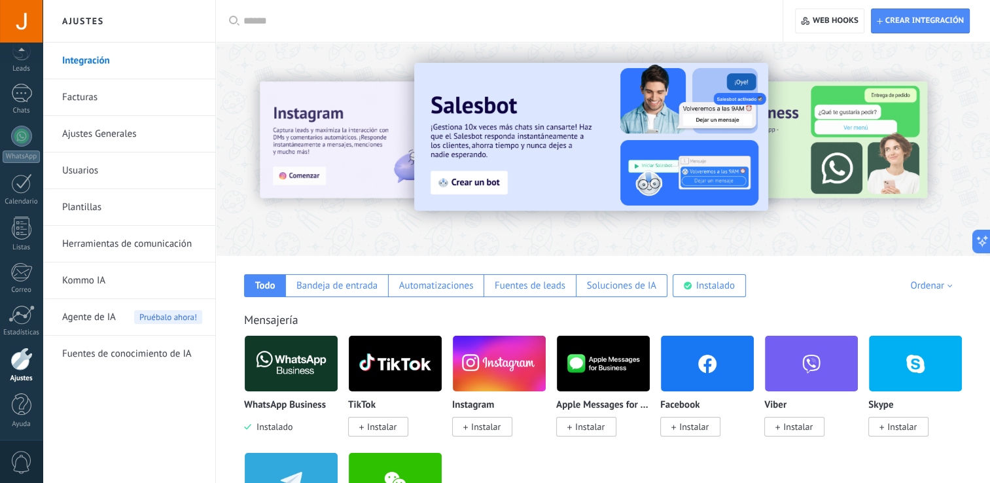
click at [294, 357] on img at bounding box center [291, 363] width 93 height 63
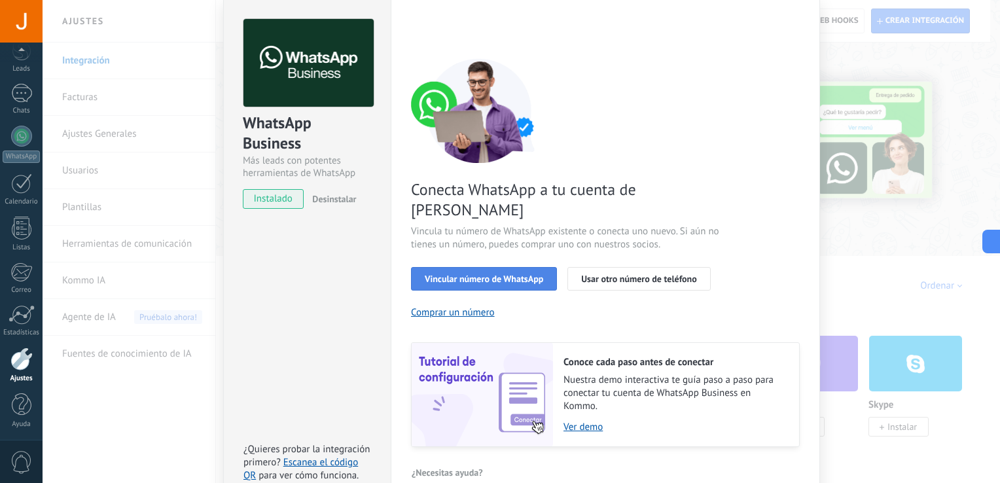
scroll to position [54, 0]
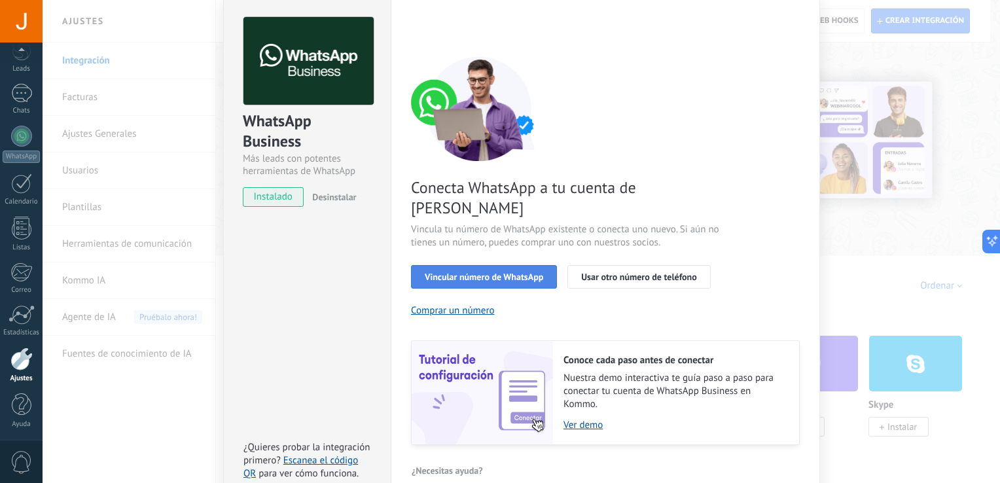
click at [482, 272] on span "Vincular número de WhatsApp" at bounding box center [484, 276] width 118 height 9
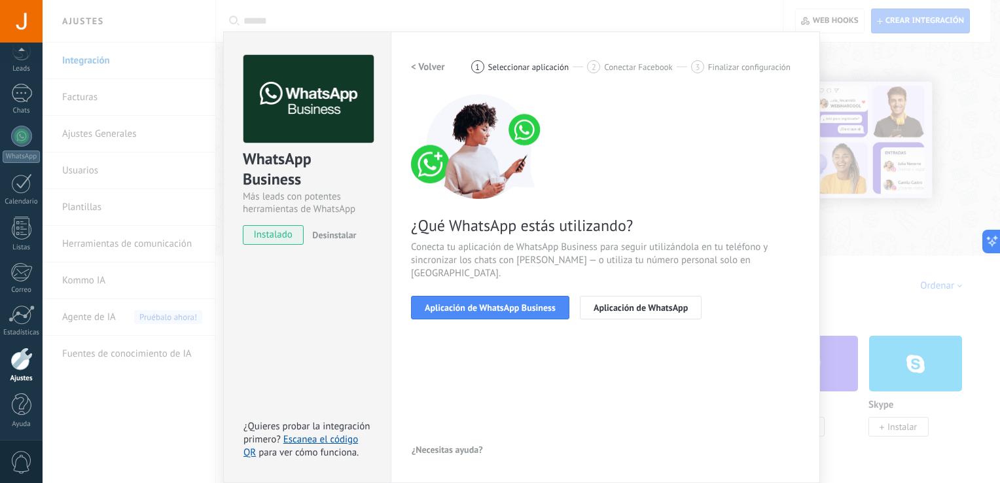
scroll to position [16, 0]
click at [484, 303] on span "Aplicación de WhatsApp Business" at bounding box center [490, 307] width 131 height 9
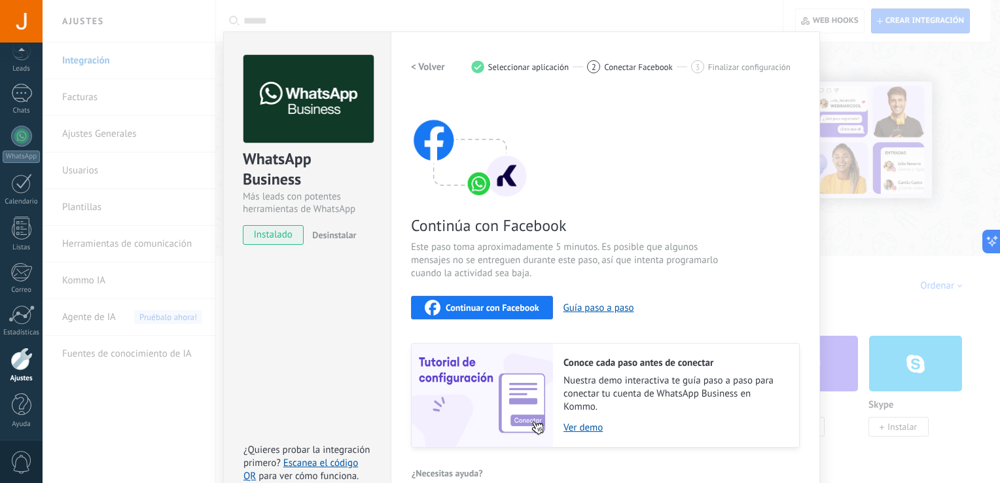
click at [485, 304] on span "Continuar con Facebook" at bounding box center [493, 307] width 94 height 9
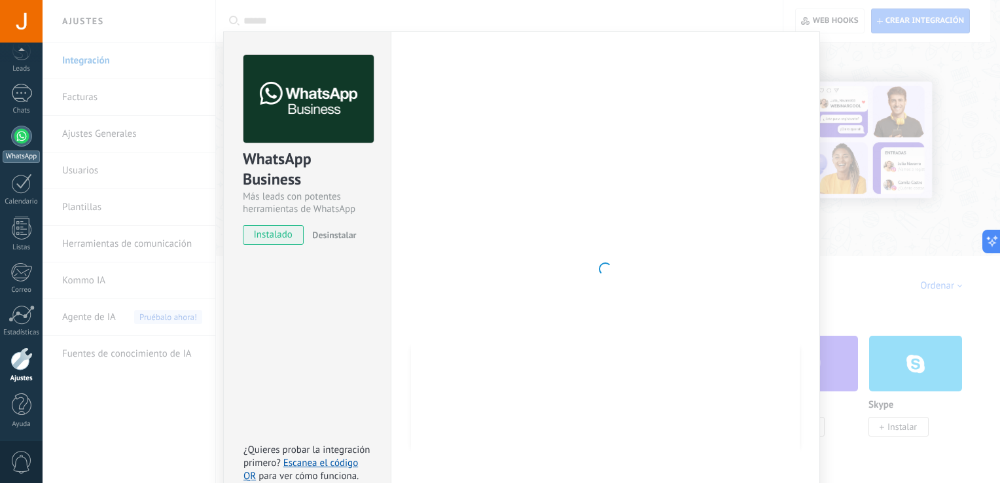
click at [21, 141] on div at bounding box center [21, 136] width 21 height 21
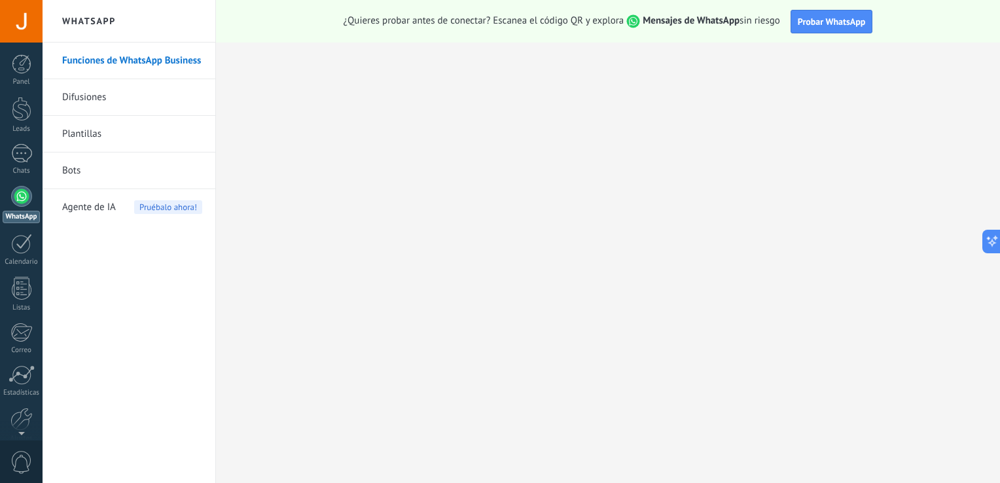
click at [103, 98] on link "Difusiones" at bounding box center [132, 97] width 140 height 37
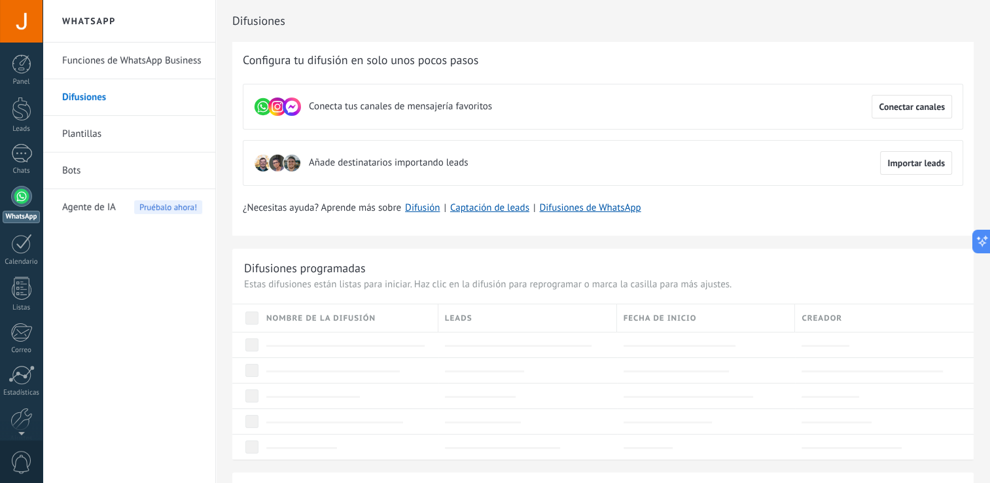
click at [153, 62] on link "Funciones de WhatsApp Business" at bounding box center [132, 61] width 140 height 37
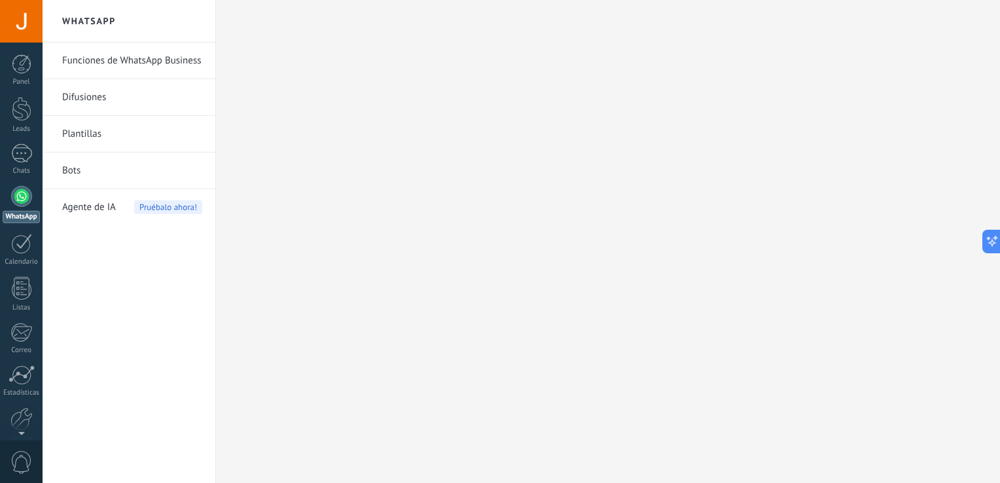
click at [173, 60] on link "Funciones de WhatsApp Business" at bounding box center [132, 61] width 140 height 37
click at [79, 99] on link "Difusiones" at bounding box center [132, 97] width 140 height 37
click at [121, 58] on link "Funciones de WhatsApp Business" at bounding box center [132, 61] width 140 height 37
click at [124, 200] on div "Agente de IA Pruébalo ahora!" at bounding box center [132, 207] width 140 height 37
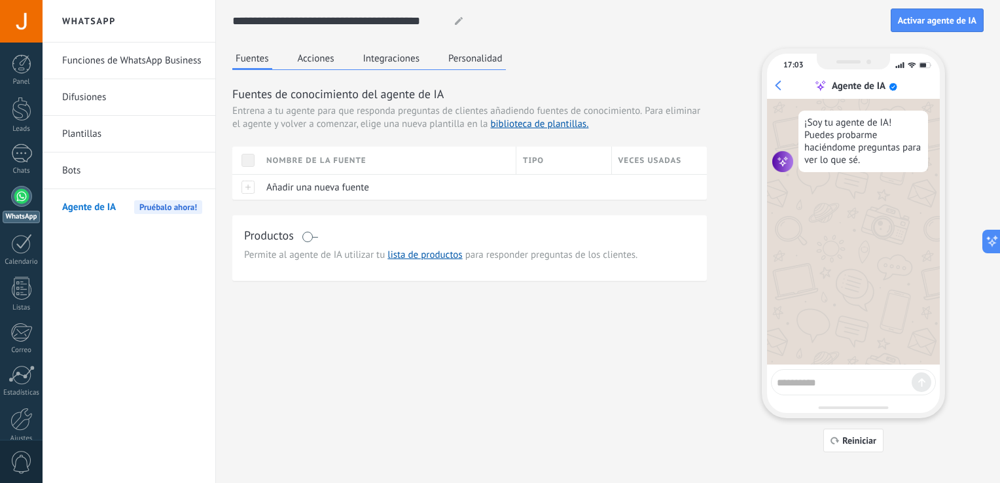
click at [141, 59] on link "Funciones de WhatsApp Business" at bounding box center [132, 61] width 140 height 37
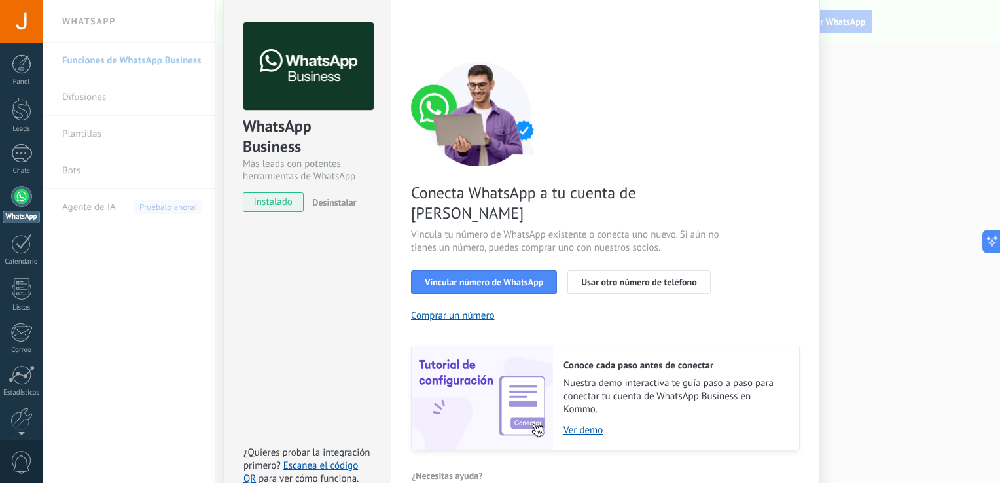
scroll to position [54, 0]
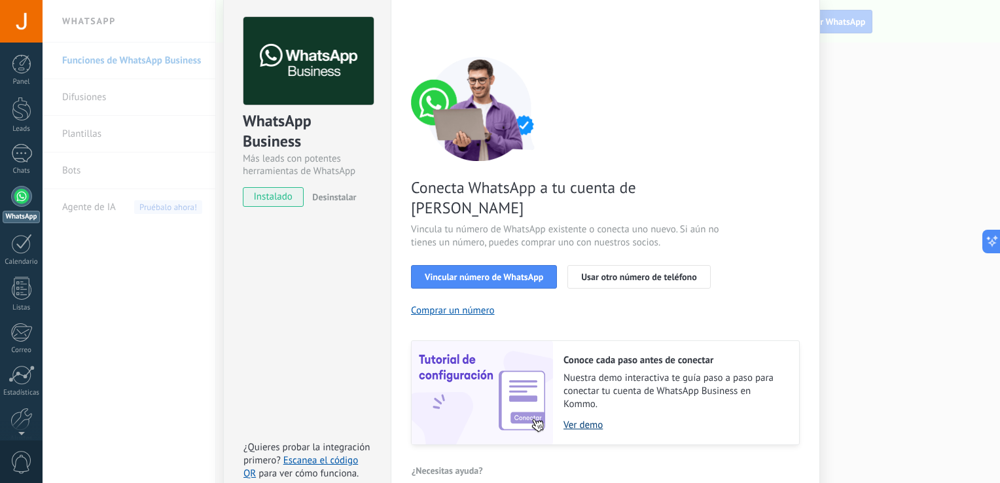
click at [589, 419] on link "Ver demo" at bounding box center [674, 425] width 222 height 12
click at [512, 272] on span "Vincular número de WhatsApp" at bounding box center [484, 276] width 118 height 9
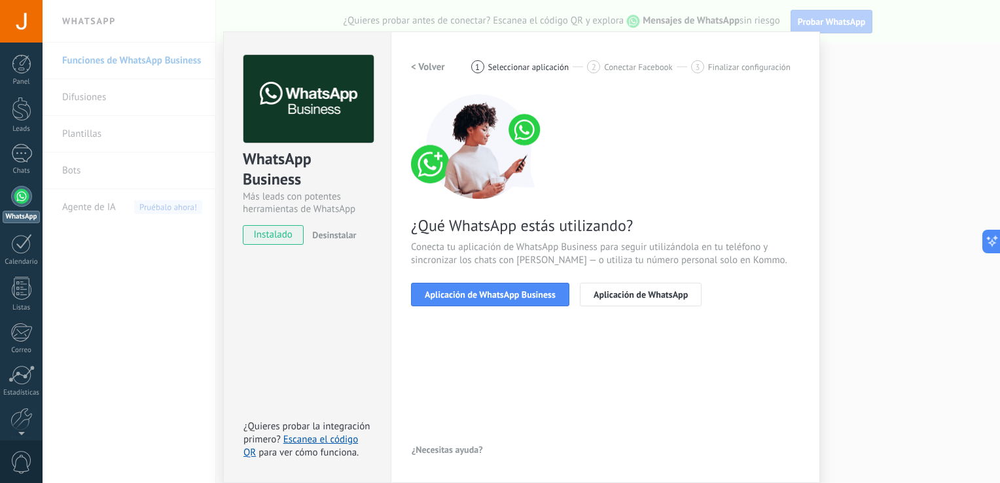
scroll to position [16, 0]
click at [491, 291] on span "Aplicación de WhatsApp Business" at bounding box center [490, 294] width 131 height 9
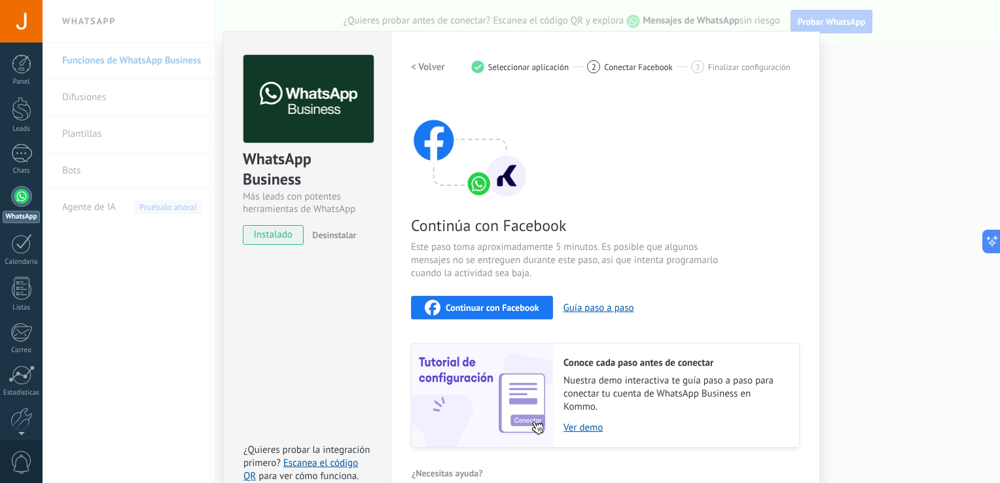
scroll to position [39, 0]
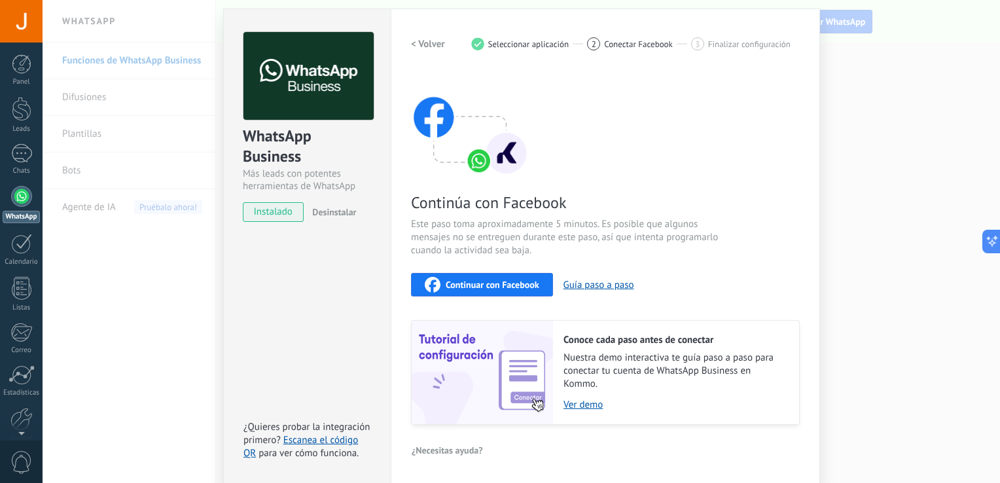
click at [498, 287] on span "Continuar con Facebook" at bounding box center [493, 284] width 94 height 9
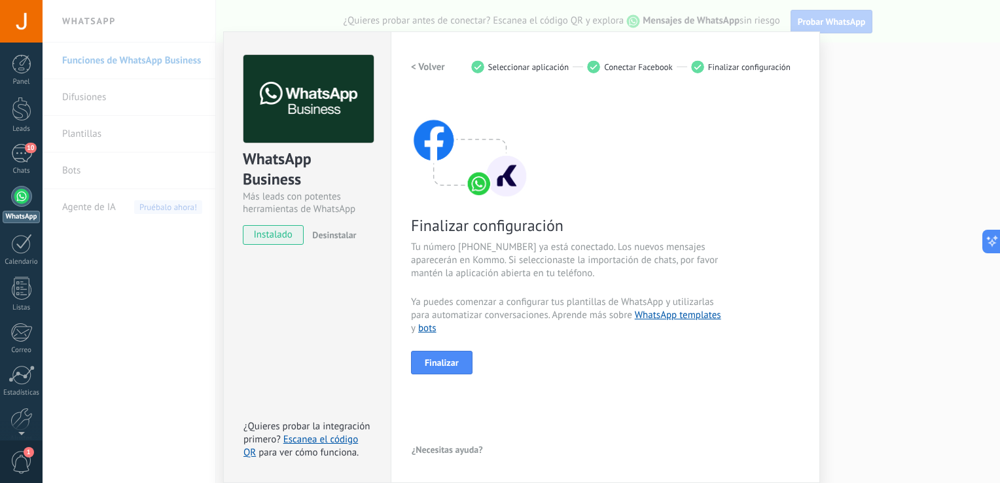
scroll to position [16, 0]
click at [451, 358] on span "Finalizar" at bounding box center [442, 362] width 34 height 9
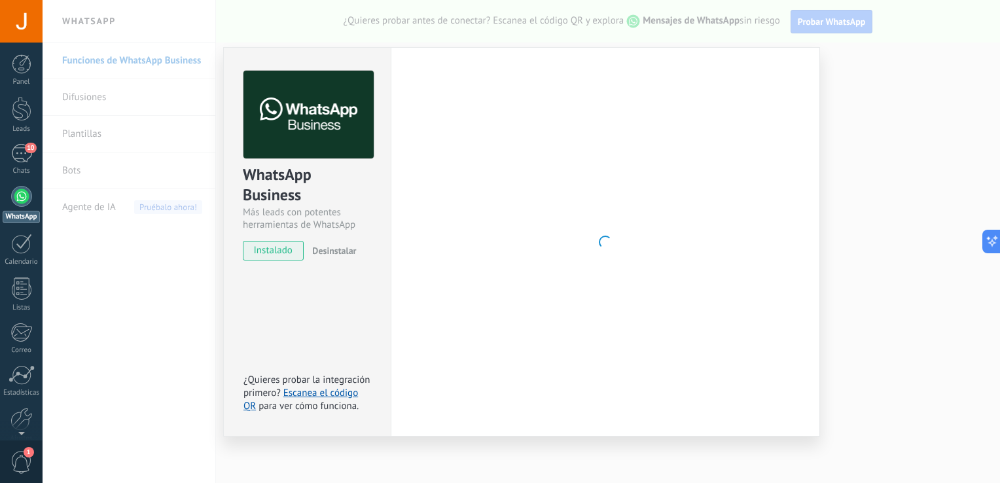
scroll to position [0, 0]
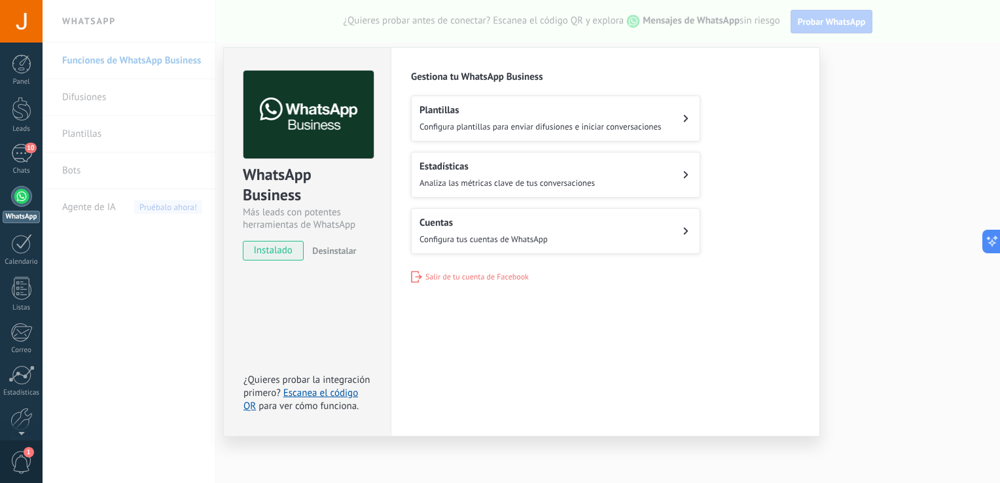
click at [557, 119] on div "Plantillas Configura plantillas para enviar difusiones e iniciar conversaciones" at bounding box center [540, 118] width 242 height 29
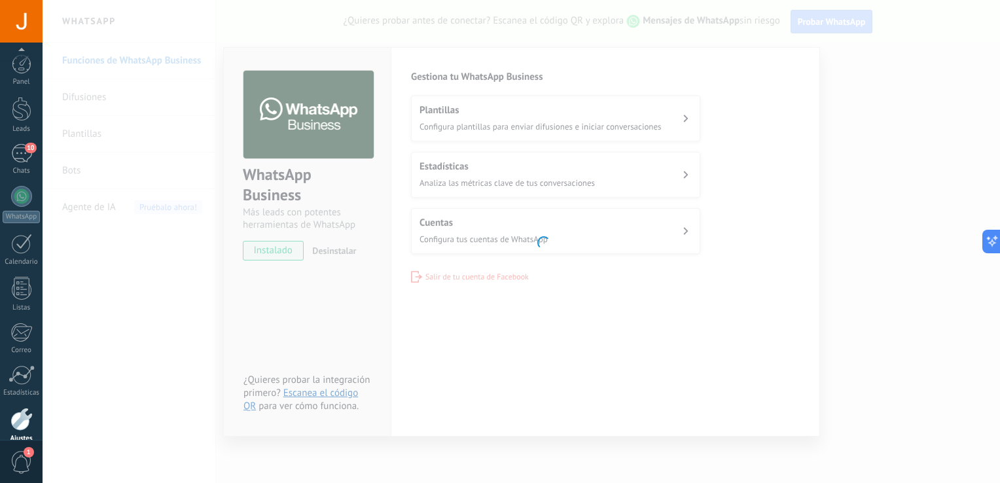
scroll to position [60, 0]
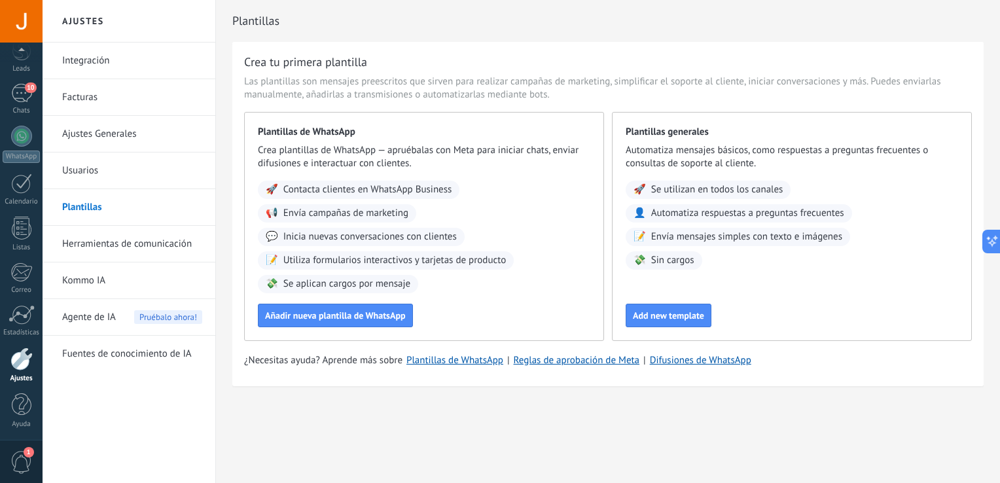
click at [370, 195] on span "Contacta clientes en WhatsApp Business" at bounding box center [367, 189] width 169 height 13
click at [348, 215] on span "Envía campañas de marketing" at bounding box center [345, 213] width 125 height 13
click at [346, 234] on span "Inicia nuevas conversaciones con clientes" at bounding box center [369, 236] width 173 height 13
click at [347, 319] on span "Añadir nueva plantilla de WhatsApp" at bounding box center [335, 315] width 141 height 9
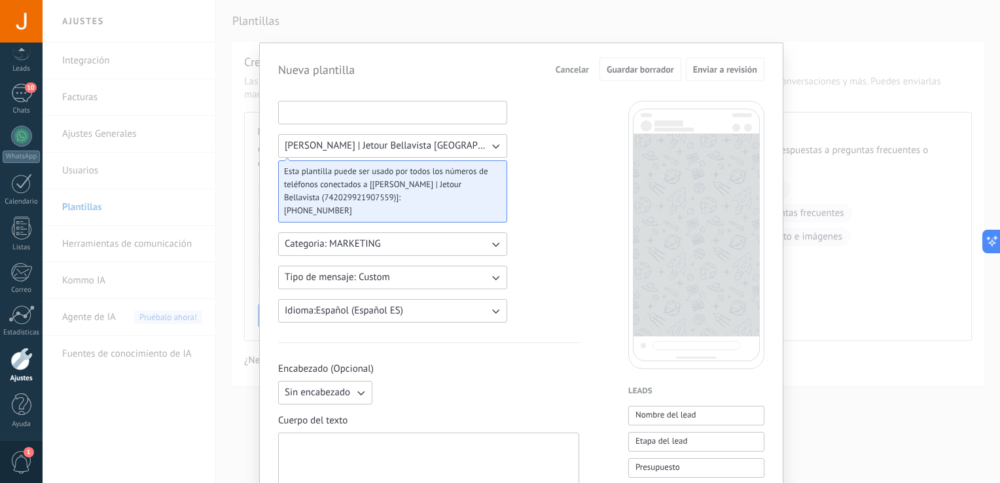
click at [379, 118] on input at bounding box center [393, 111] width 228 height 21
click at [355, 239] on span "Categoria: MARKETING" at bounding box center [333, 243] width 96 height 13
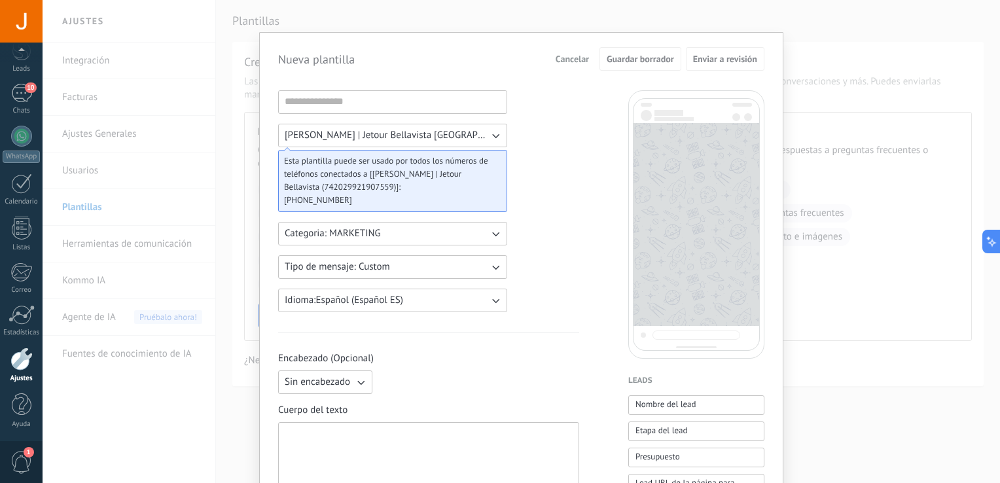
scroll to position [8, 0]
click at [326, 106] on input at bounding box center [393, 104] width 228 height 21
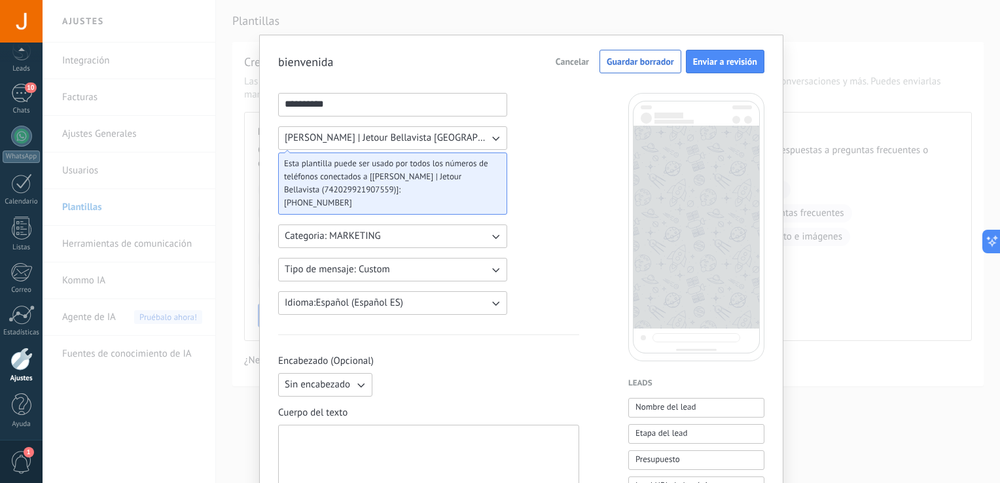
type input "**********"
click at [489, 136] on icon "button" at bounding box center [495, 138] width 13 height 13
click at [489, 136] on span "Johan Sanoni | Jetour Bellavista WABA ID: 742029921907559" at bounding box center [394, 138] width 218 height 13
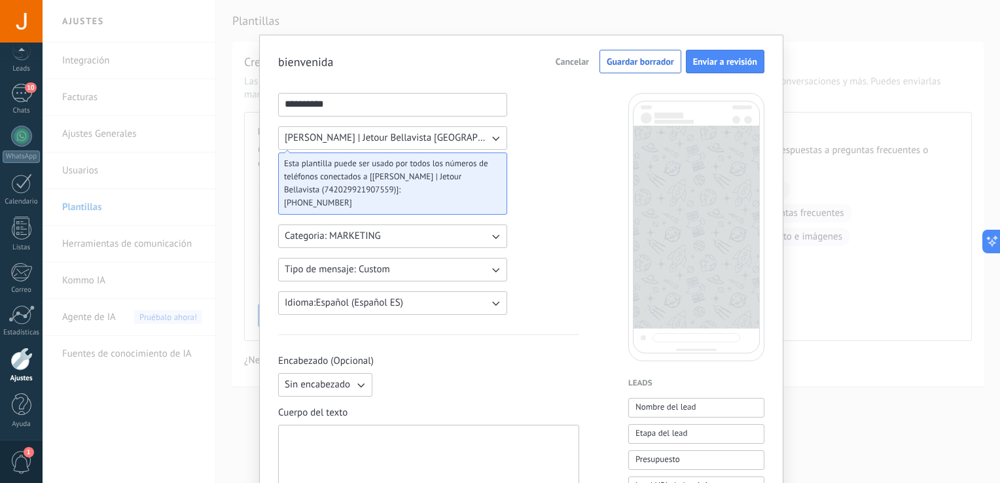
click at [489, 237] on icon "button" at bounding box center [495, 236] width 13 height 13
click at [489, 237] on li "UTILITY" at bounding box center [388, 236] width 236 height 22
click at [490, 264] on icon "button" at bounding box center [495, 269] width 13 height 13
click at [490, 264] on li "Custom" at bounding box center [388, 269] width 236 height 22
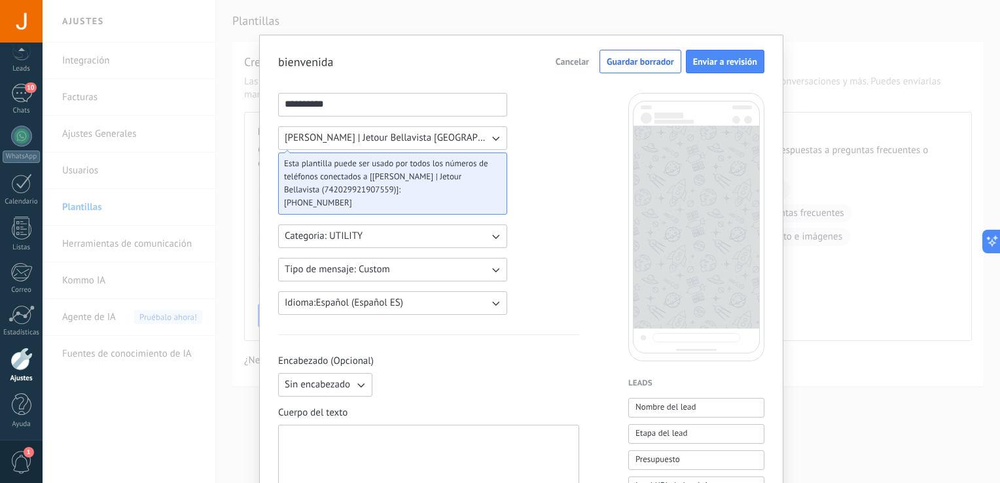
click at [477, 271] on button "Tipo de mensaje: Custom" at bounding box center [392, 270] width 229 height 24
click at [477, 271] on li "Custom" at bounding box center [388, 269] width 236 height 22
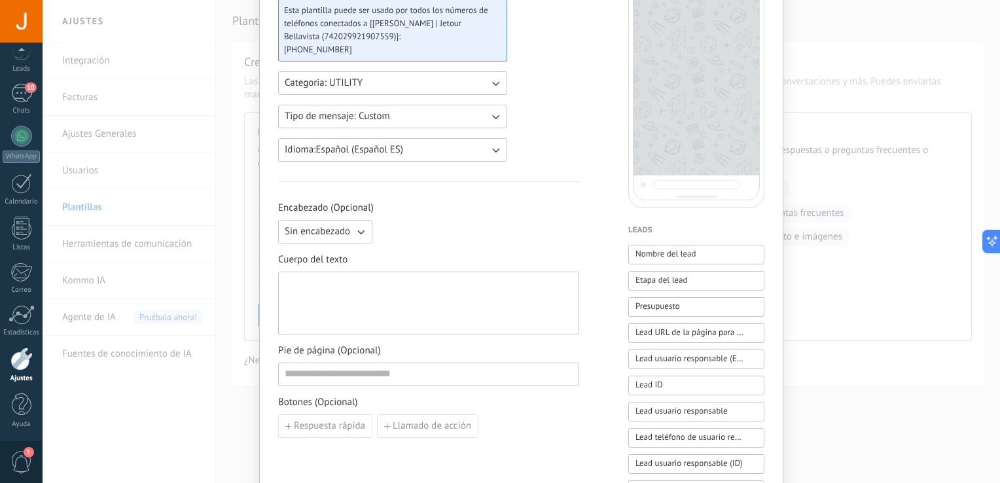
scroll to position [175, 0]
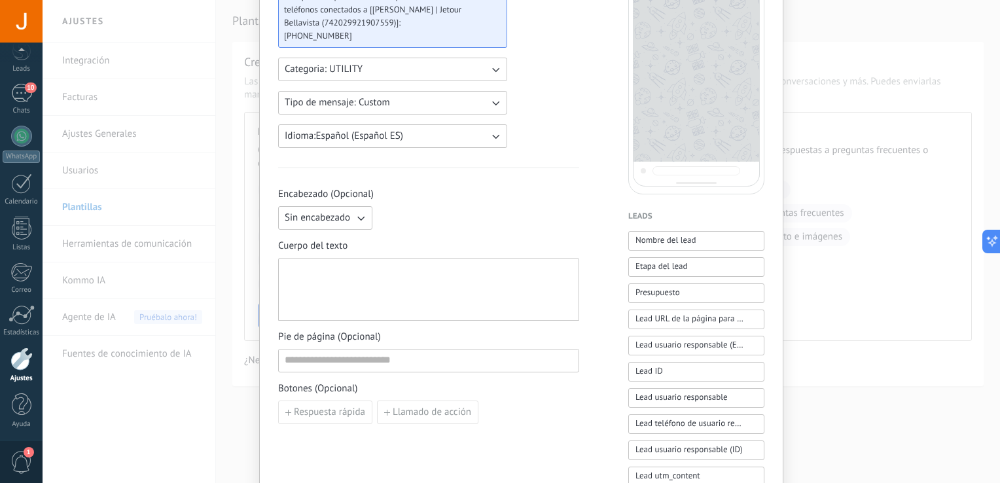
click at [326, 222] on span "Sin encabezado" at bounding box center [317, 217] width 65 height 13
click at [347, 277] on div at bounding box center [429, 290] width 288 height 52
paste div
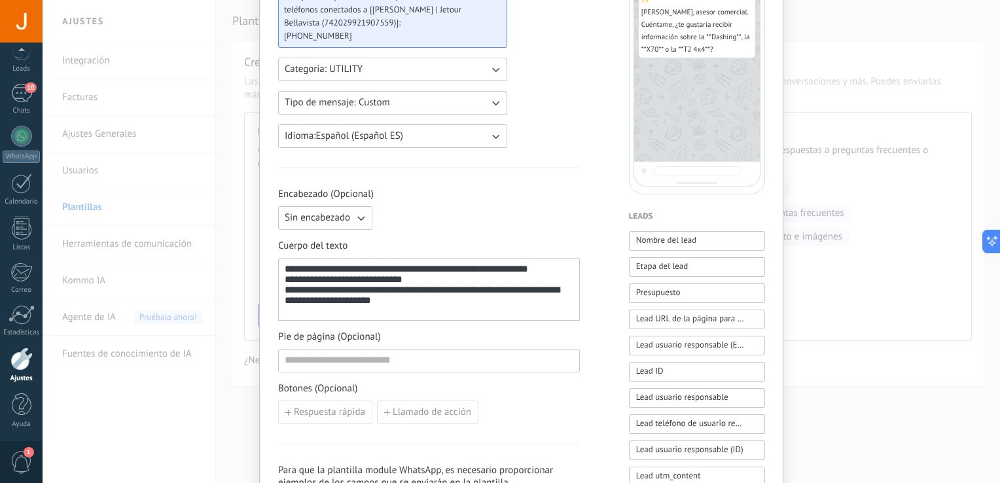
click at [396, 280] on div "**********" at bounding box center [429, 290] width 289 height 52
click at [361, 307] on div "**********" at bounding box center [429, 290] width 289 height 52
click at [476, 307] on div "**********" at bounding box center [429, 290] width 289 height 52
click at [534, 294] on div "**********" at bounding box center [429, 290] width 289 height 52
click at [433, 304] on div "**********" at bounding box center [429, 290] width 289 height 52
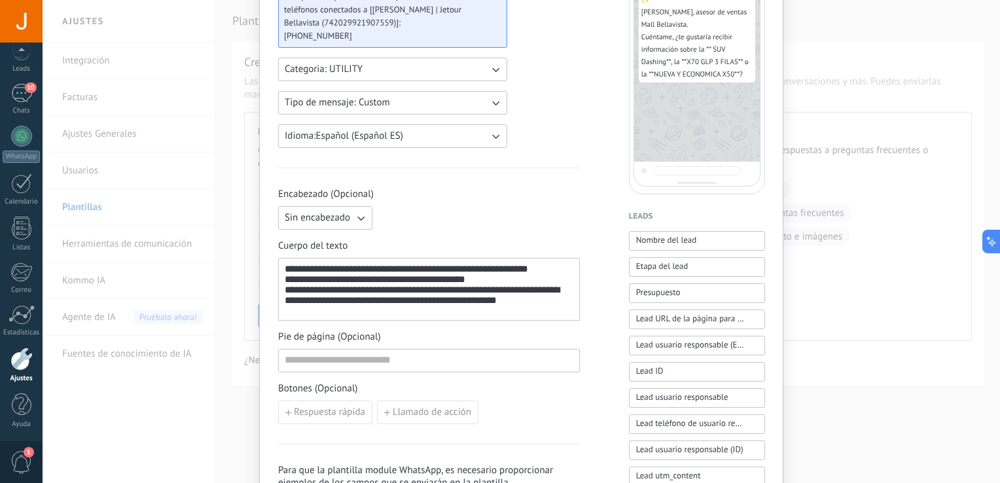
click at [472, 307] on div "**********" at bounding box center [429, 290] width 289 height 52
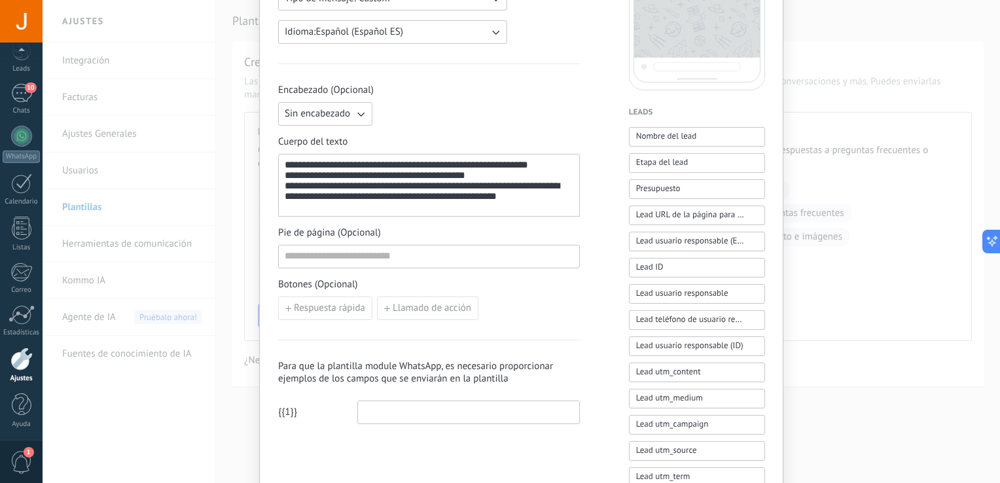
scroll to position [279, 0]
click at [319, 308] on span "Respuesta rápida" at bounding box center [329, 307] width 71 height 9
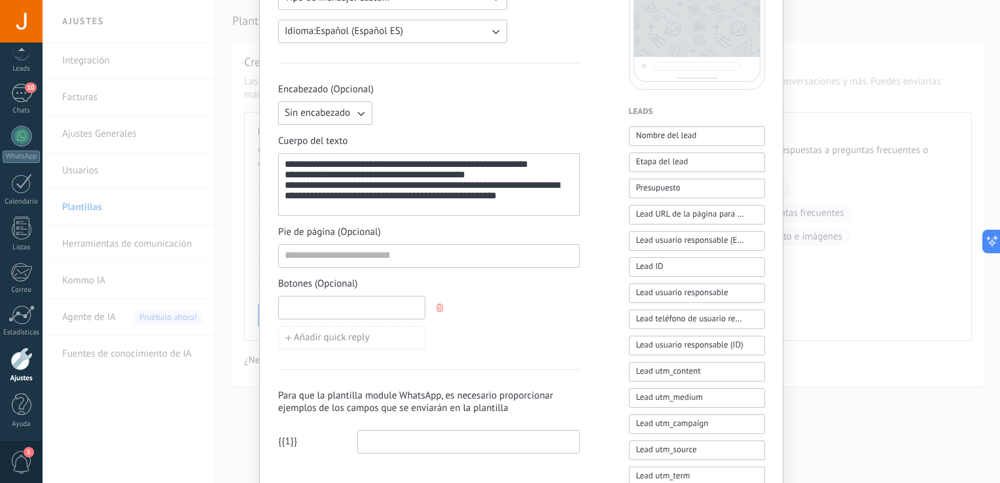
click at [363, 308] on input at bounding box center [352, 306] width 146 height 21
click at [450, 305] on div "Añadir quick reply" at bounding box center [429, 323] width 302 height 54
click at [519, 328] on div "Añadir quick reply" at bounding box center [429, 338] width 302 height 24
click at [436, 311] on button "button" at bounding box center [441, 308] width 10 height 20
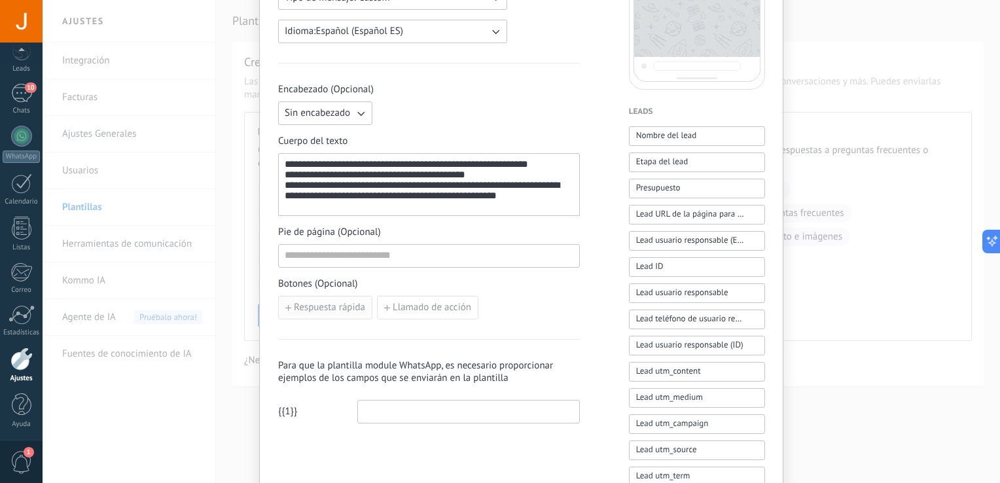
click at [336, 306] on span "Respuesta rápida" at bounding box center [329, 307] width 71 height 9
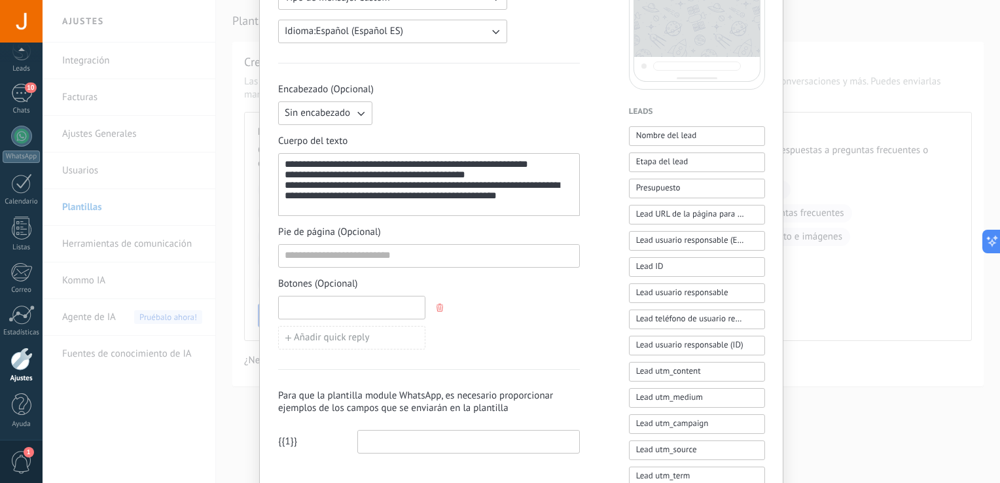
click at [337, 307] on input at bounding box center [352, 306] width 146 height 21
paste input "**********"
type input "**********"
click at [337, 338] on span "Añadir quick reply" at bounding box center [332, 337] width 76 height 9
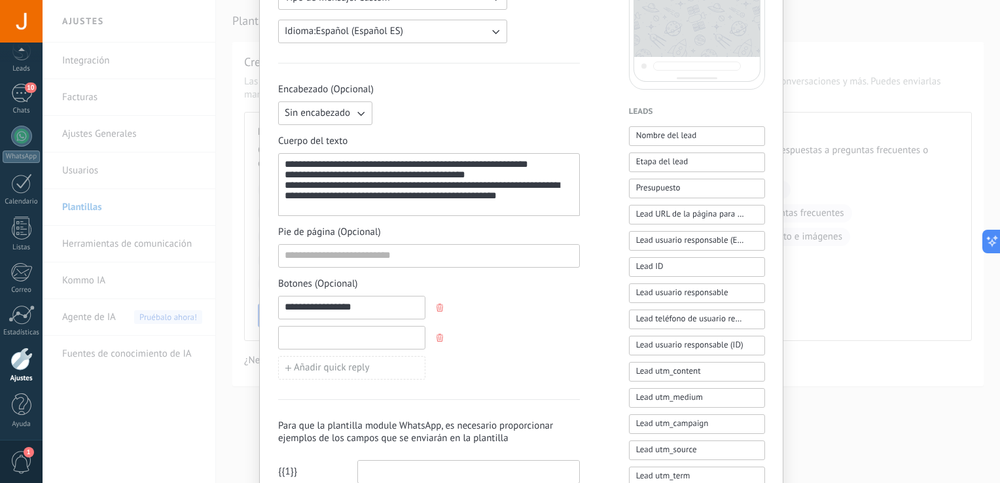
click at [332, 328] on input at bounding box center [352, 336] width 146 height 21
paste input "**********"
type input "**********"
click at [321, 366] on span "Añadir quick reply" at bounding box center [332, 367] width 76 height 9
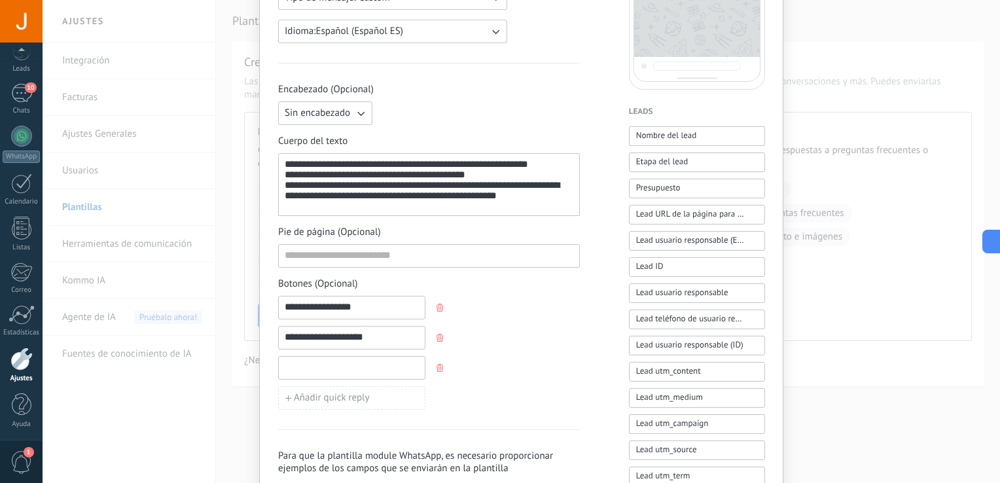
click at [326, 361] on input at bounding box center [352, 367] width 146 height 21
paste input "**********"
click at [331, 366] on input "**********" at bounding box center [352, 367] width 146 height 21
click at [361, 362] on input "**********" at bounding box center [352, 367] width 146 height 21
type input "**********"
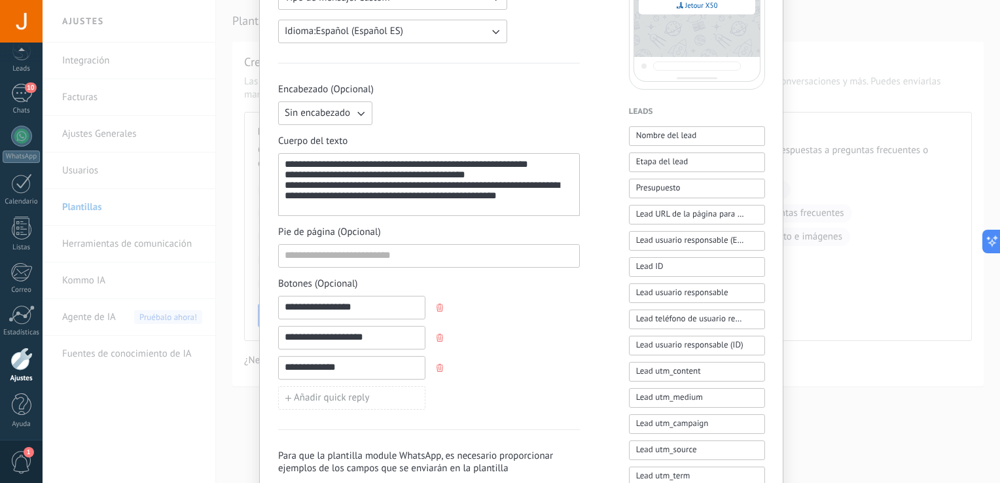
click at [360, 331] on input "**********" at bounding box center [352, 336] width 146 height 21
click at [372, 368] on input "**********" at bounding box center [352, 367] width 146 height 21
click at [367, 342] on input "**********" at bounding box center [352, 336] width 146 height 21
drag, startPoint x: 353, startPoint y: 334, endPoint x: 255, endPoint y: 354, distance: 100.1
click at [255, 354] on div "**********" at bounding box center [521, 241] width 957 height 483
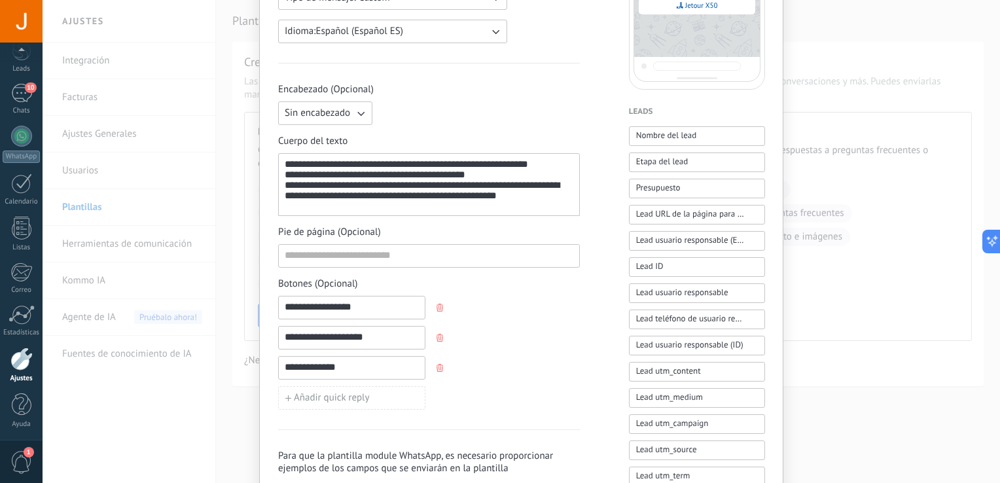
paste input
click at [437, 334] on icon "button" at bounding box center [439, 338] width 7 height 8
type input "**********"
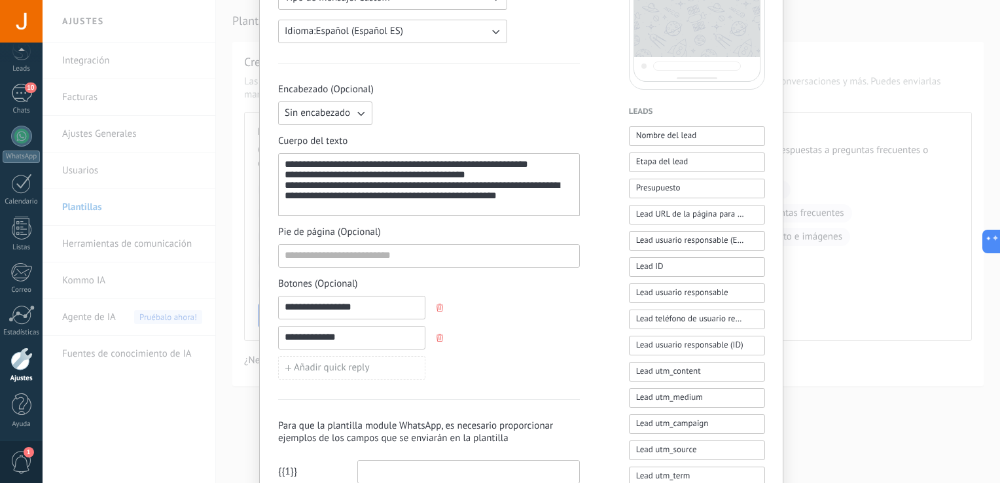
click at [343, 335] on input "**********" at bounding box center [352, 336] width 146 height 21
click at [292, 339] on input "**********" at bounding box center [352, 336] width 146 height 21
paste input "**********"
type input "**********"
click at [328, 363] on span "Añadir quick reply" at bounding box center [332, 367] width 76 height 9
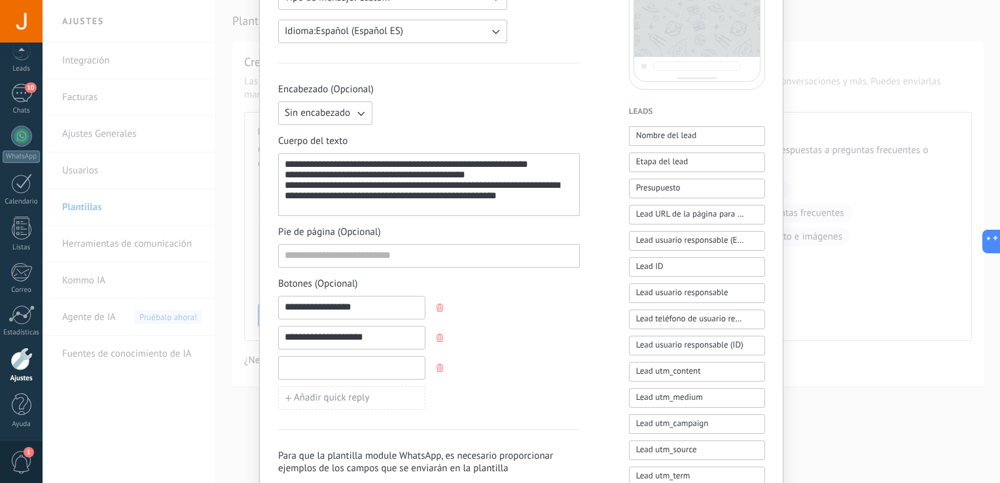
click at [294, 365] on input at bounding box center [352, 367] width 146 height 21
paste input "**********"
click at [359, 365] on input "**********" at bounding box center [352, 367] width 146 height 21
type input "**********"
click at [506, 364] on div "**********" at bounding box center [429, 353] width 302 height 114
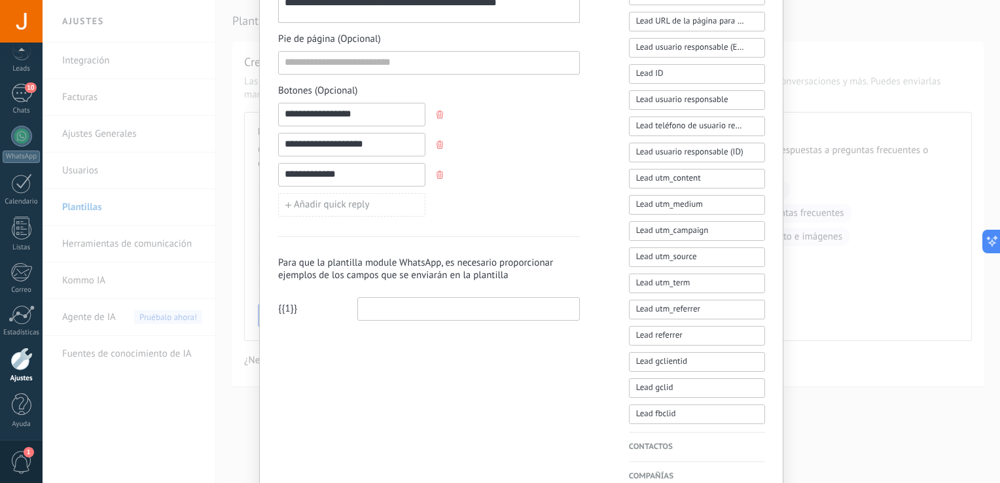
scroll to position [473, 0]
click at [416, 271] on h3 "Para que la plantilla module WhatsApp, es necesario proporcionar ejemplos de lo…" at bounding box center [429, 268] width 302 height 25
click at [374, 302] on input at bounding box center [468, 307] width 221 height 21
click at [284, 302] on span "{{1}}" at bounding box center [287, 308] width 19 height 13
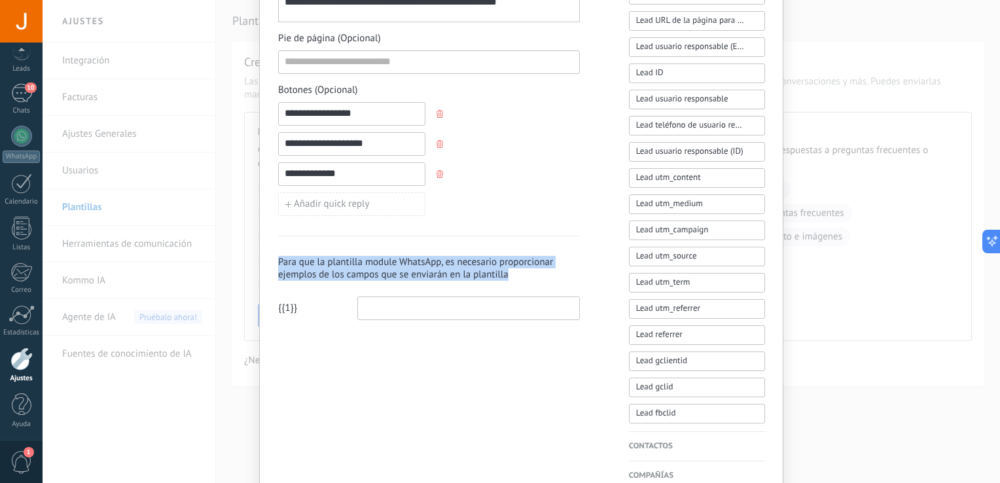
drag, startPoint x: 506, startPoint y: 274, endPoint x: 273, endPoint y: 261, distance: 233.3
click at [273, 261] on div "**********" at bounding box center [521, 54] width 524 height 969
copy h3 "Para que la plantilla module WhatsApp, es necesario proporcionar ejemplos de lo…"
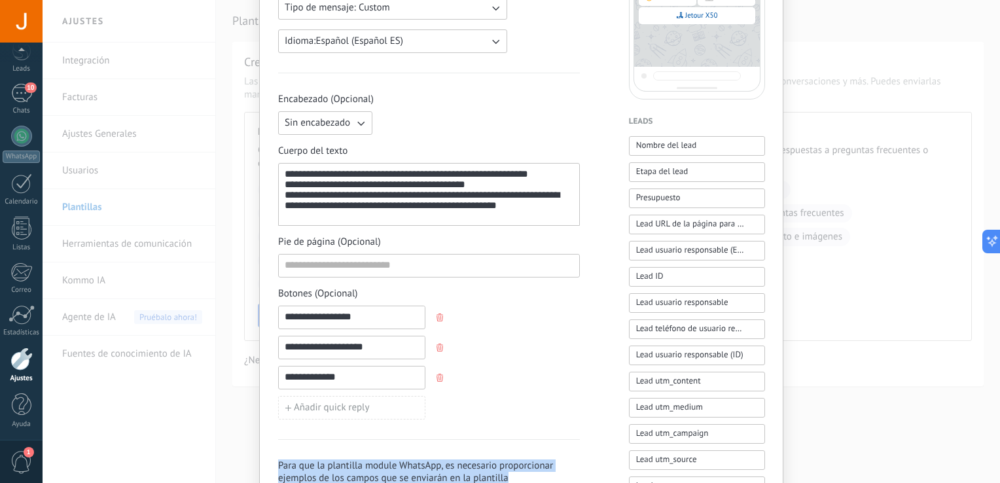
scroll to position [269, 0]
